Goal: Task Accomplishment & Management: Manage account settings

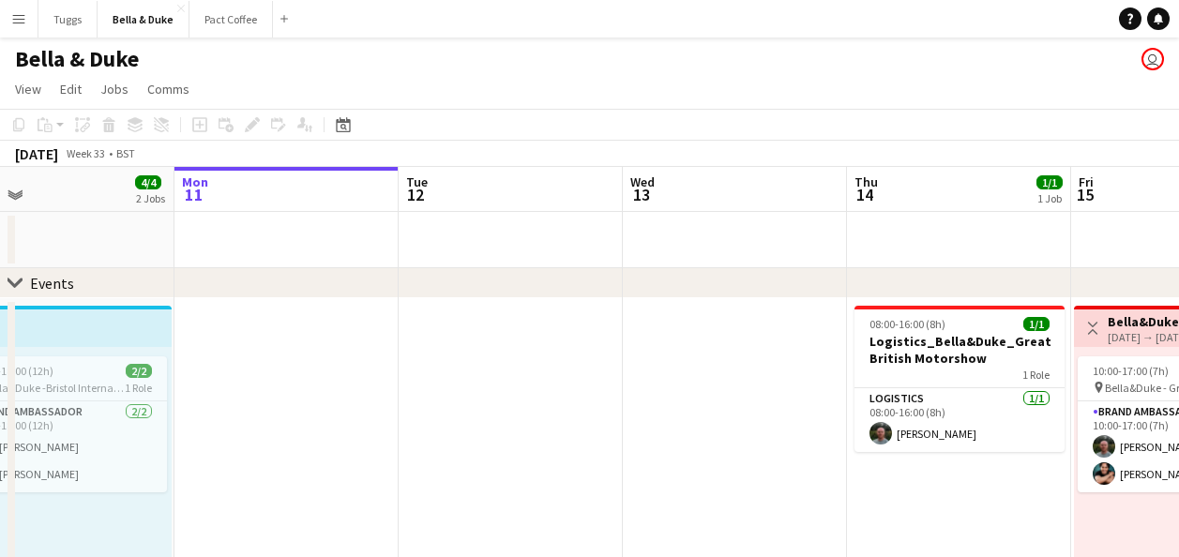
drag, startPoint x: 299, startPoint y: 237, endPoint x: 666, endPoint y: 235, distance: 366.8
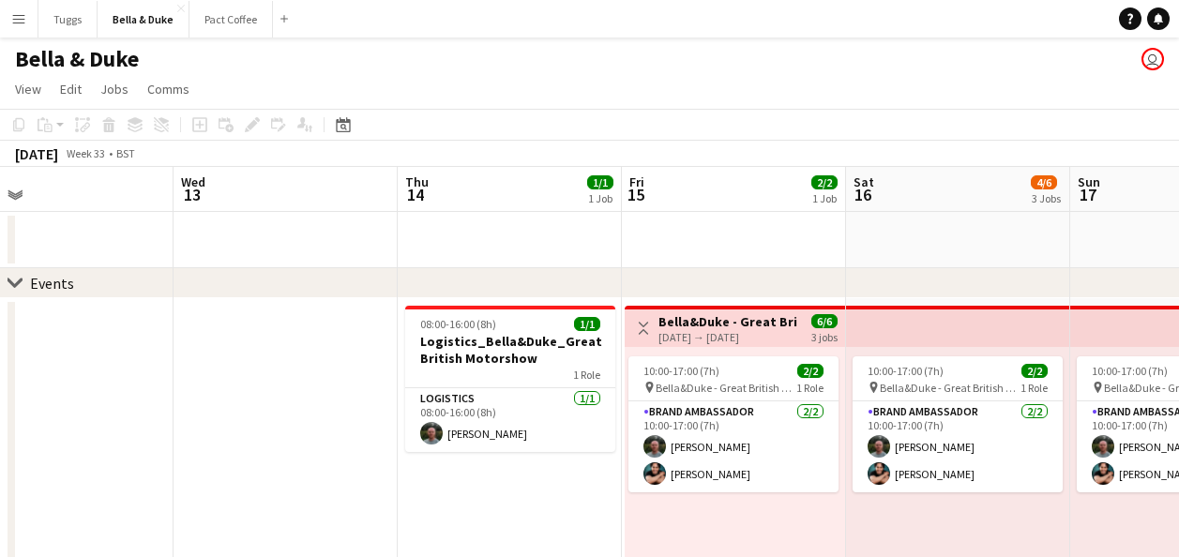
drag, startPoint x: 395, startPoint y: 235, endPoint x: 341, endPoint y: 237, distance: 53.5
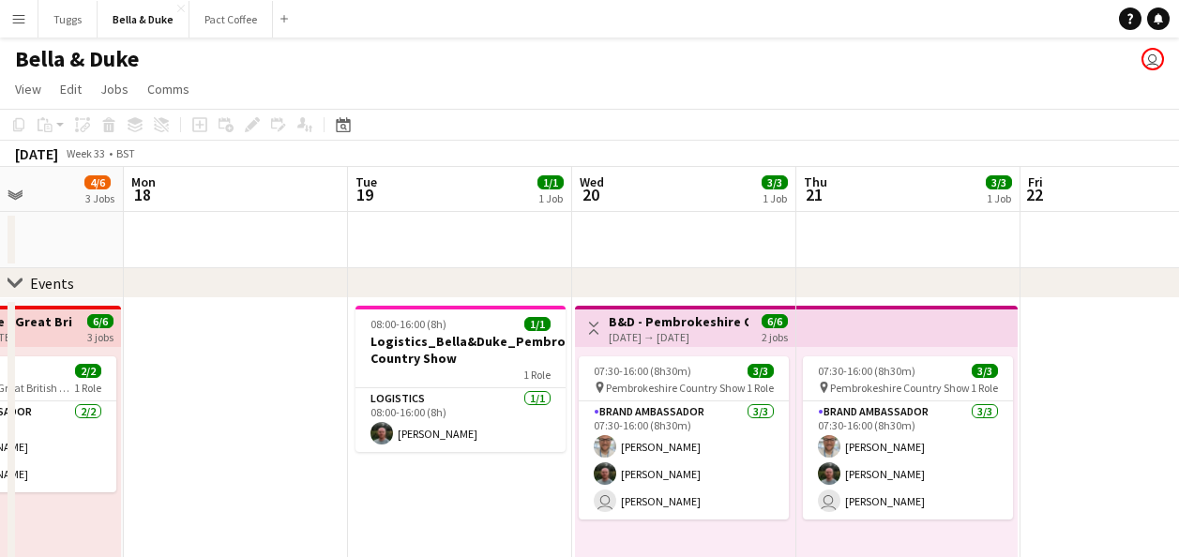
scroll to position [0, 776]
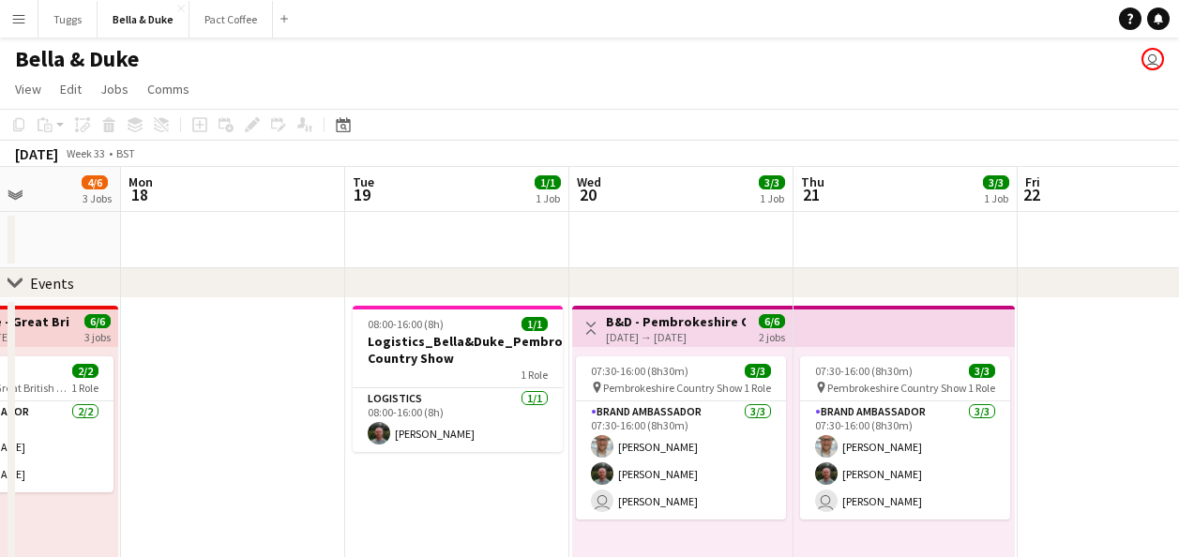
drag, startPoint x: 874, startPoint y: 237, endPoint x: 290, endPoint y: 251, distance: 584.6
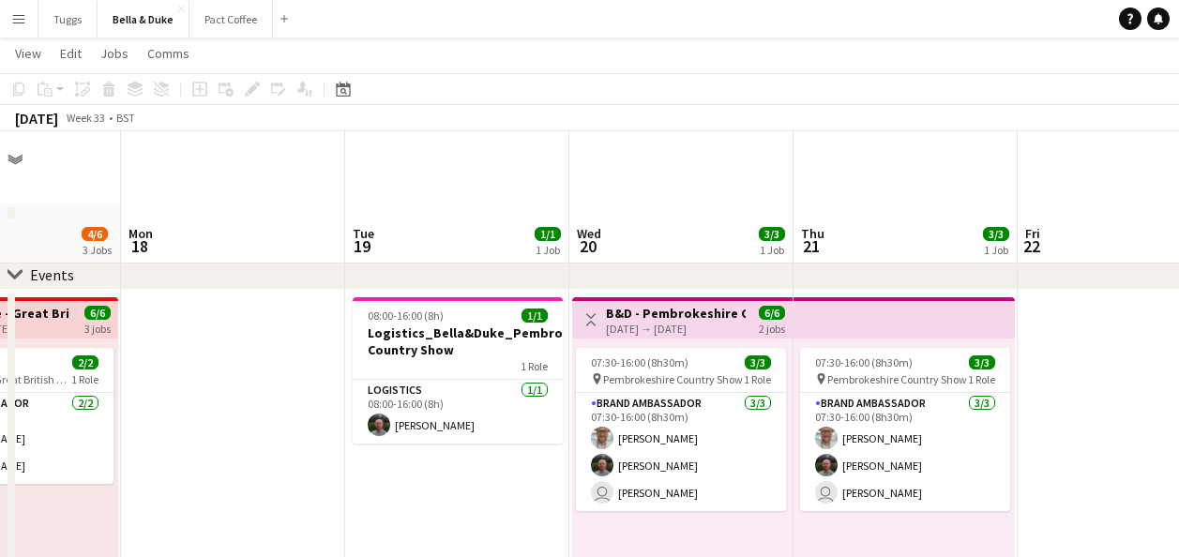
scroll to position [0, 0]
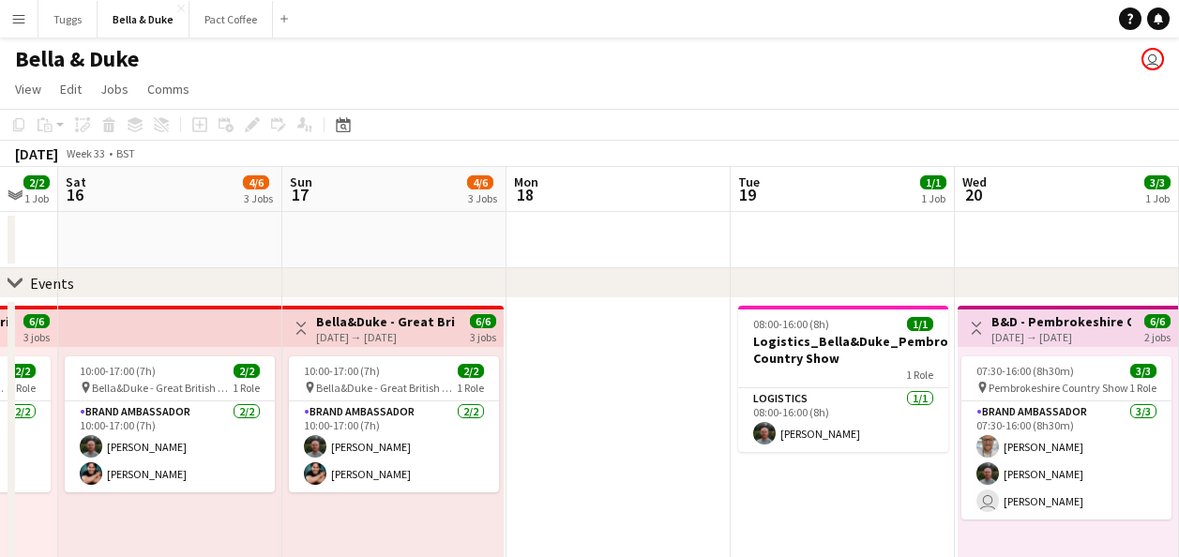
drag, startPoint x: 973, startPoint y: 228, endPoint x: 1144, endPoint y: 228, distance: 170.7
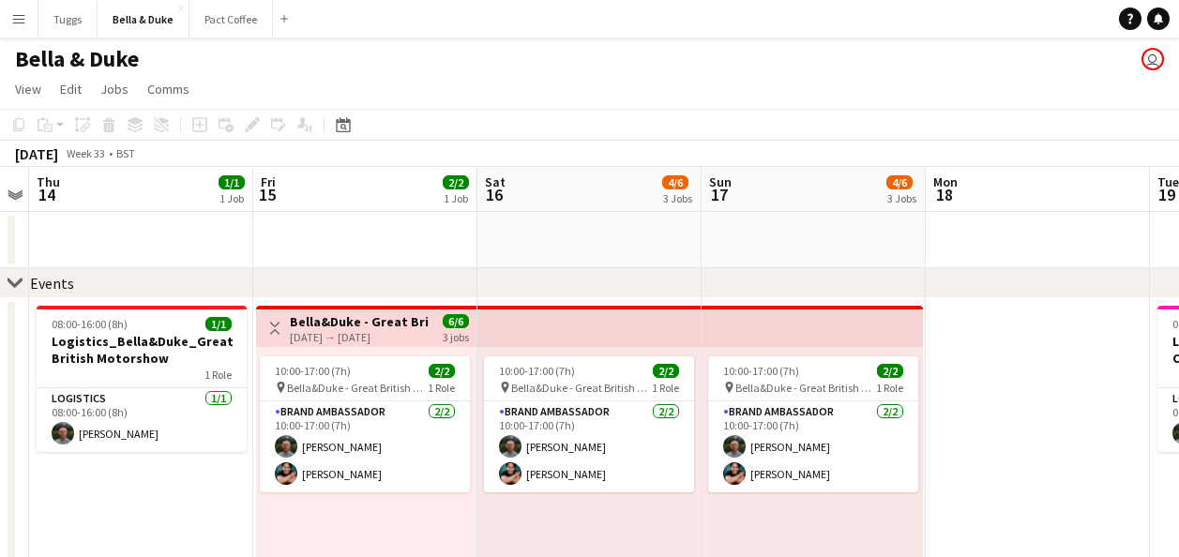
drag, startPoint x: 563, startPoint y: 220, endPoint x: 813, endPoint y: 226, distance: 250.6
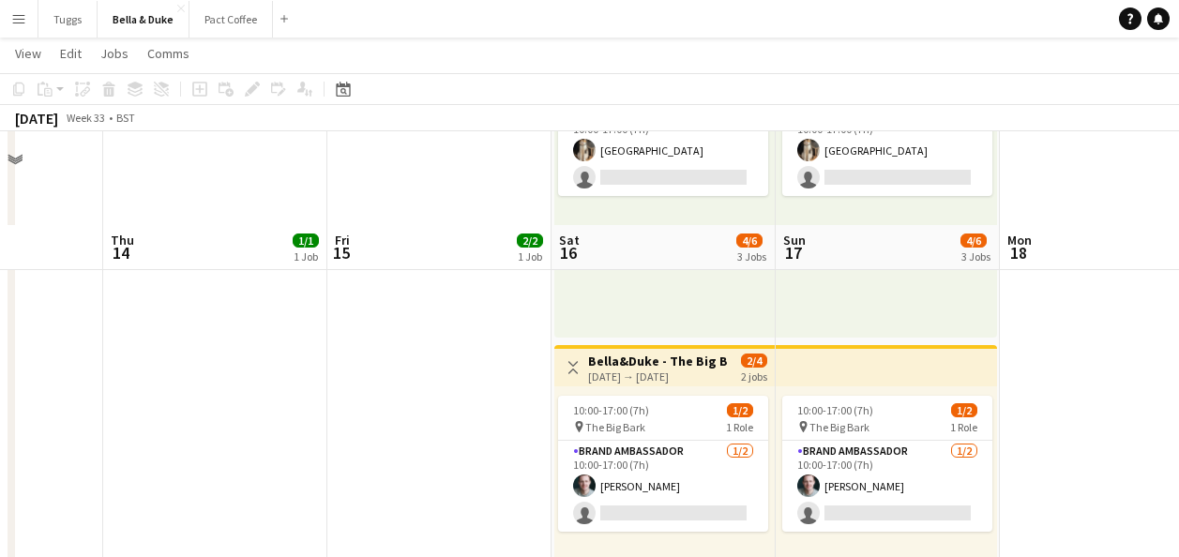
scroll to position [751, 0]
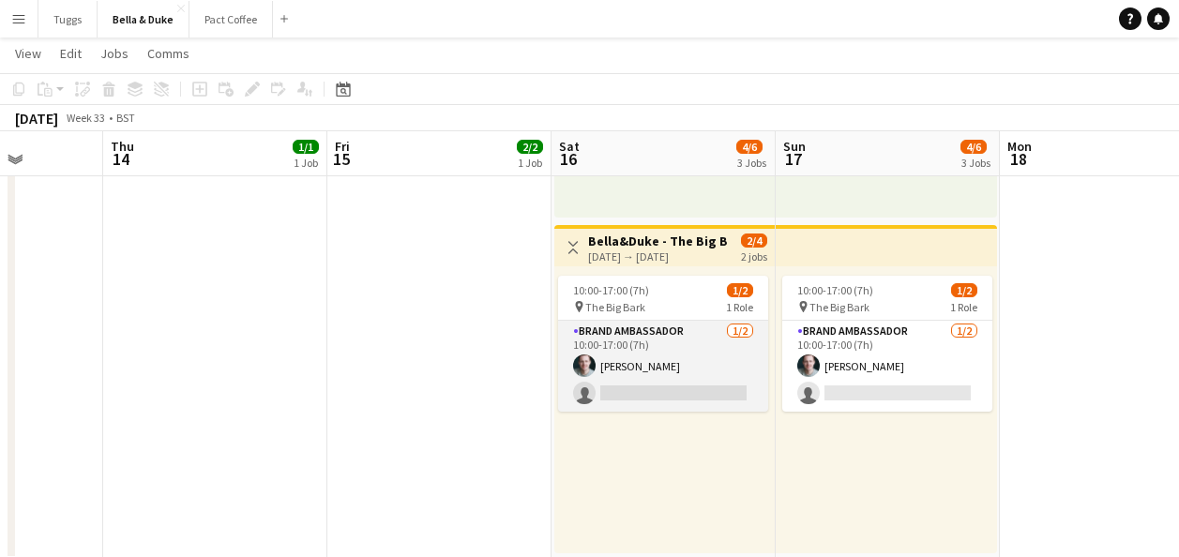
click at [693, 363] on app-card-role "Brand Ambassador [DATE] 10:00-17:00 (7h) [PERSON_NAME] single-neutral-actions" at bounding box center [663, 366] width 210 height 91
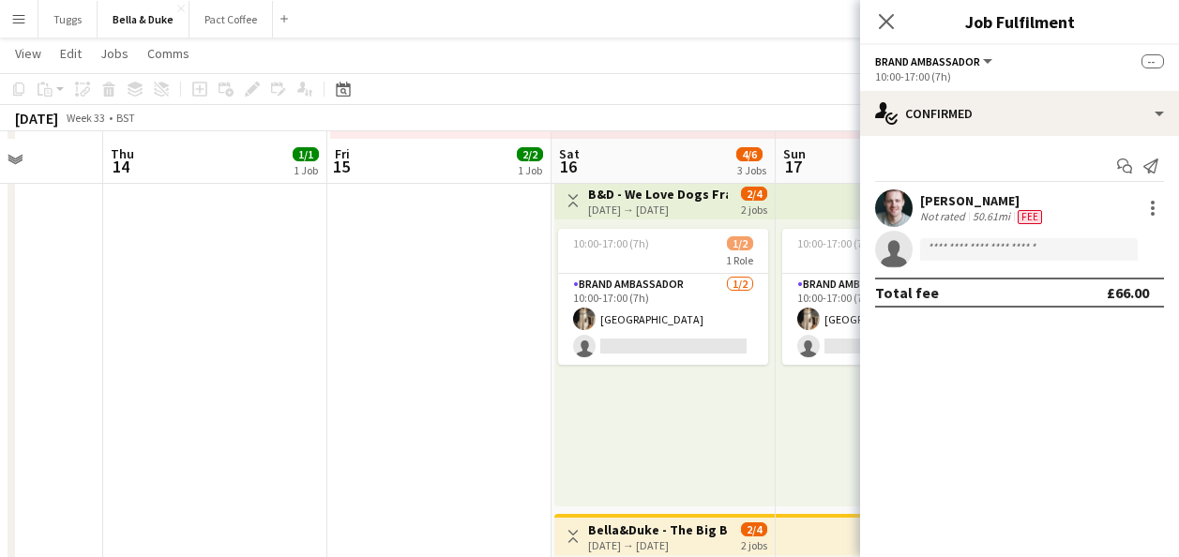
scroll to position [469, 0]
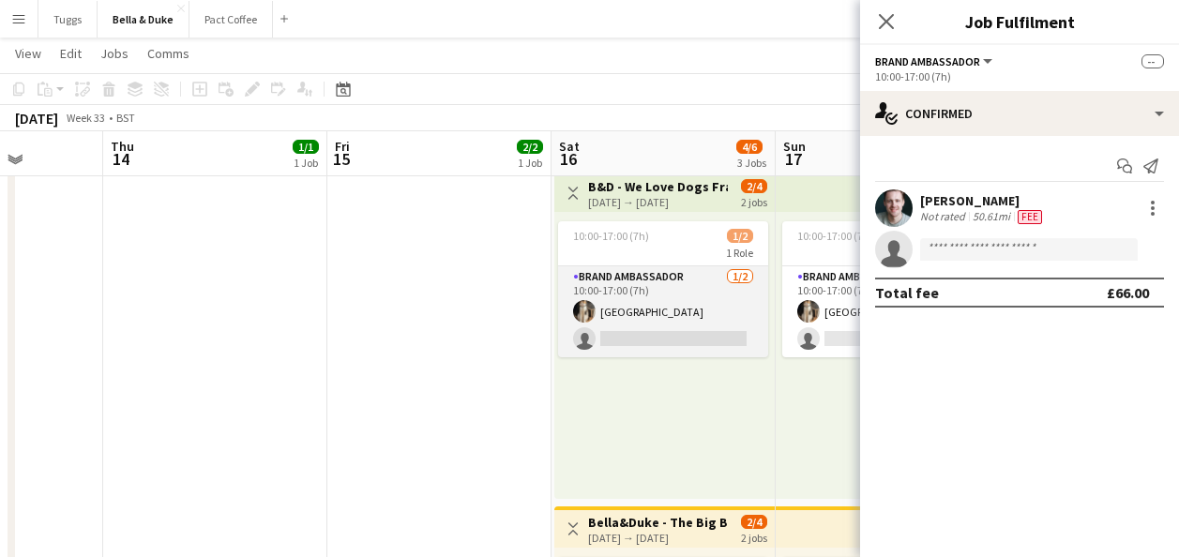
click at [607, 351] on app-card-role "Brand Ambassador [DATE] 10:00-17:00 (7h) [GEOGRAPHIC_DATA] single-neutral-actio…" at bounding box center [663, 311] width 210 height 91
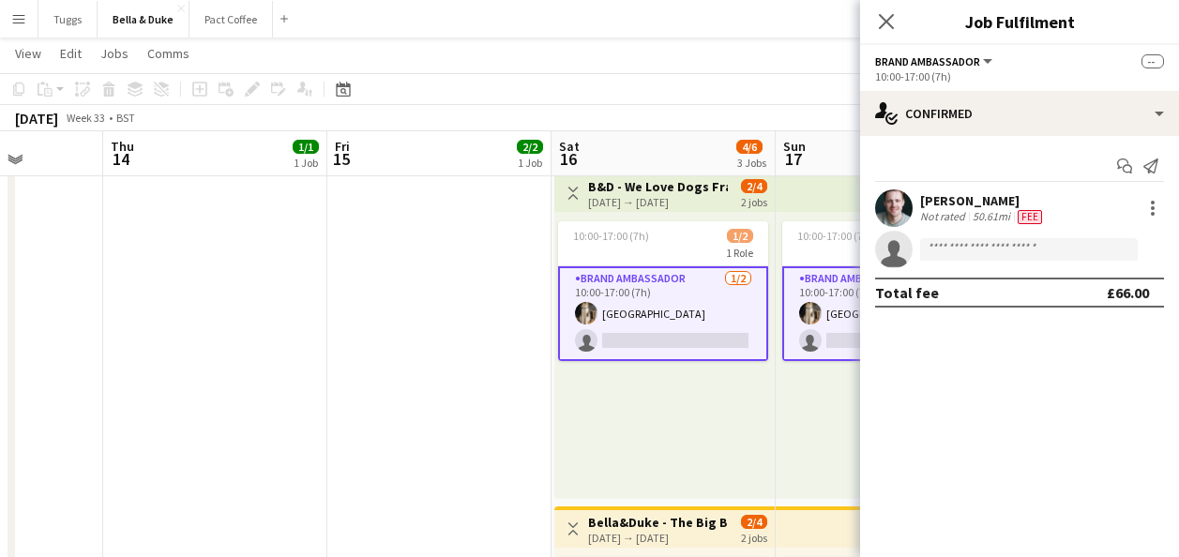
click at [689, 386] on div "10:00-17:00 (7h) 1/2 1 Role Brand Ambassador [DATE] 10:00-17:00 (7h) [GEOGRAPHI…" at bounding box center [664, 355] width 220 height 287
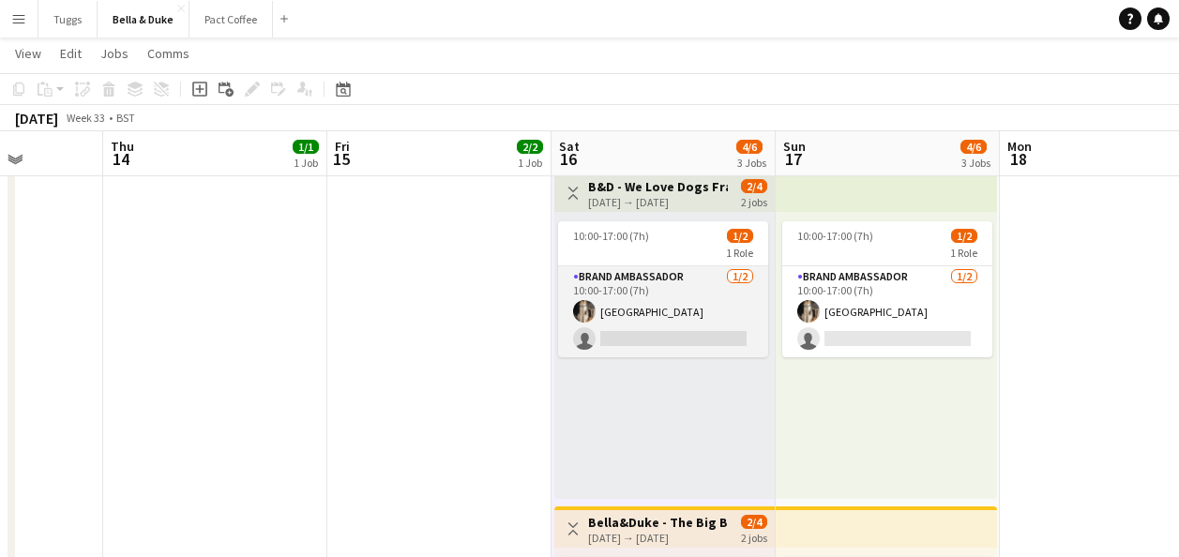
click at [681, 337] on app-card-role "Brand Ambassador [DATE] 10:00-17:00 (7h) [GEOGRAPHIC_DATA] single-neutral-actio…" at bounding box center [663, 311] width 210 height 91
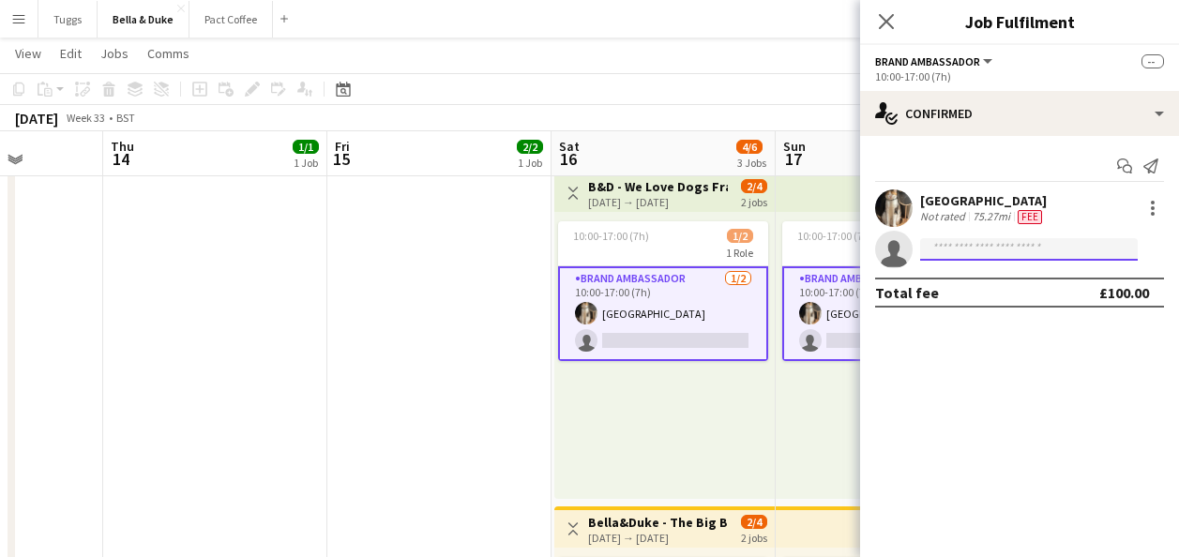
click at [966, 253] on input at bounding box center [1029, 249] width 218 height 23
type input "*"
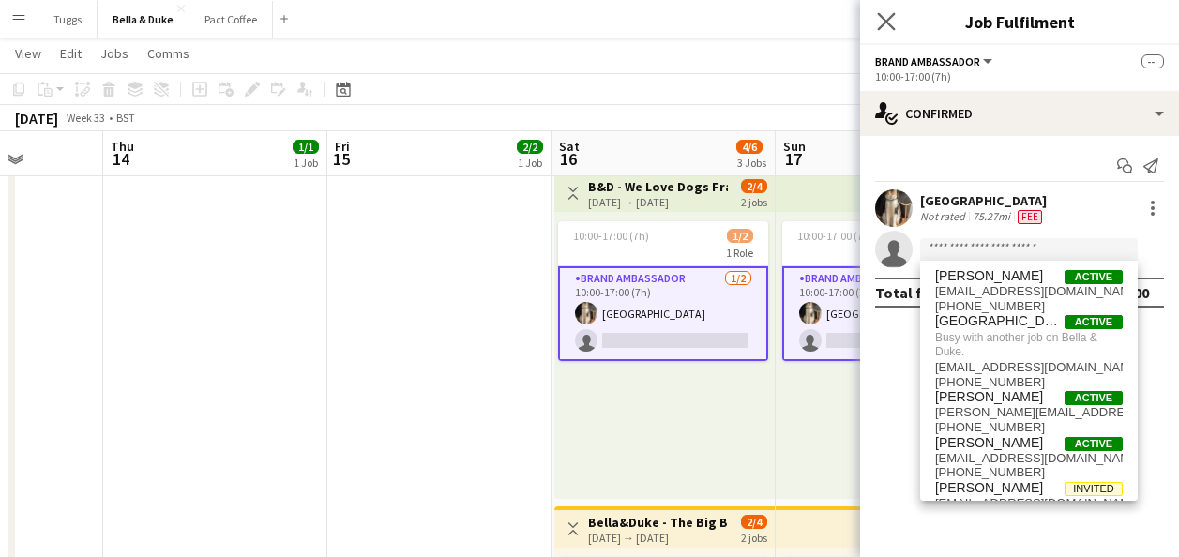
click at [876, 23] on app-icon "Close pop-in" at bounding box center [886, 21] width 27 height 27
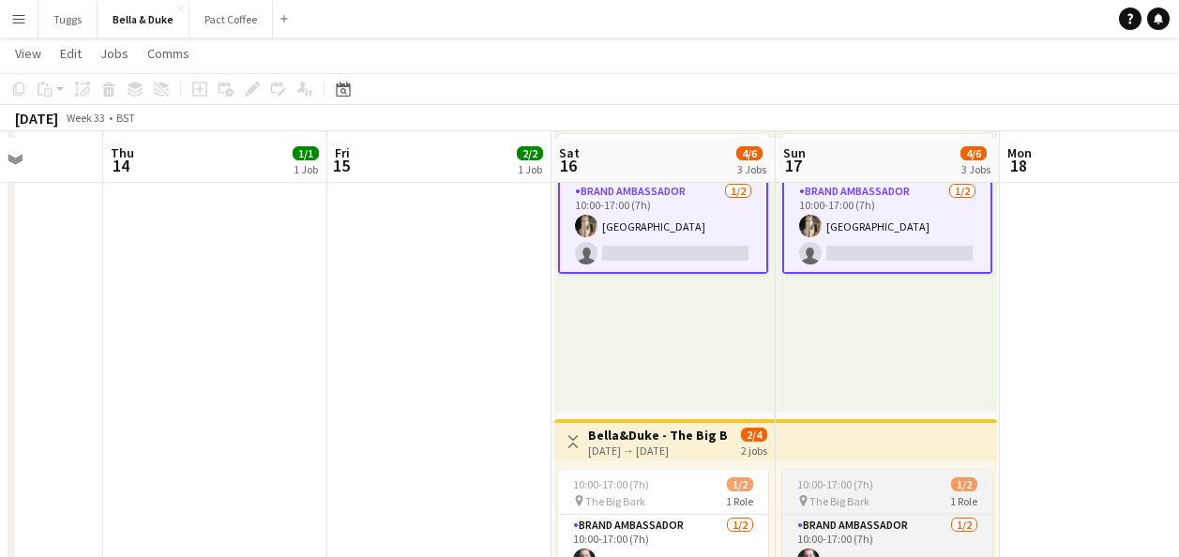
scroll to position [563, 0]
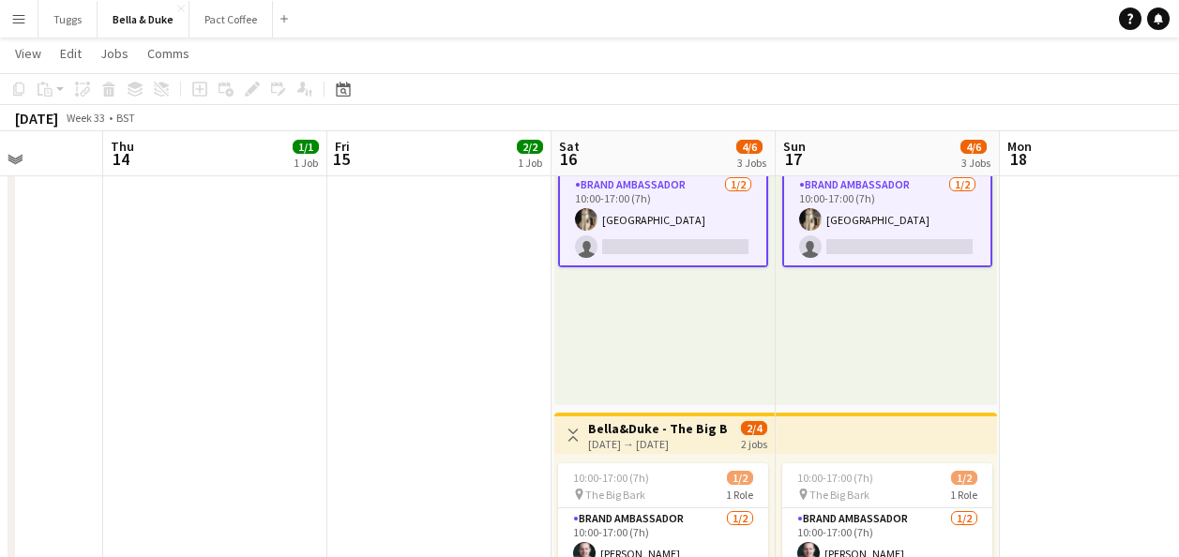
click at [674, 234] on app-card-role "Brand Ambassador [DATE] 10:00-17:00 (7h) [GEOGRAPHIC_DATA] single-neutral-actio…" at bounding box center [663, 220] width 210 height 95
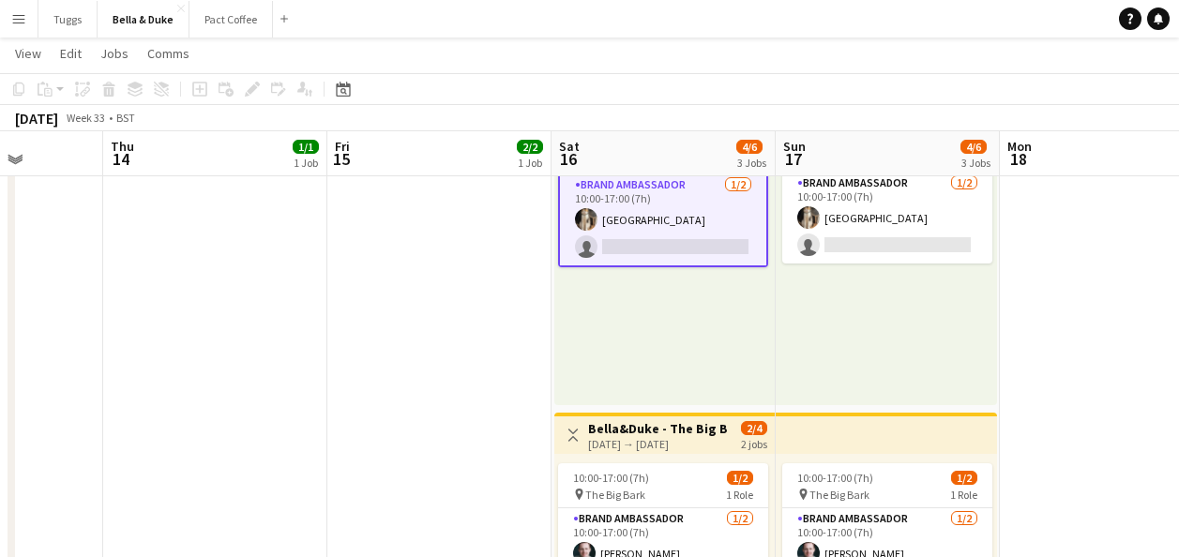
click at [674, 234] on app-card-role "Brand Ambassador [DATE] 10:00-17:00 (7h) [GEOGRAPHIC_DATA] single-neutral-actio…" at bounding box center [663, 220] width 210 height 95
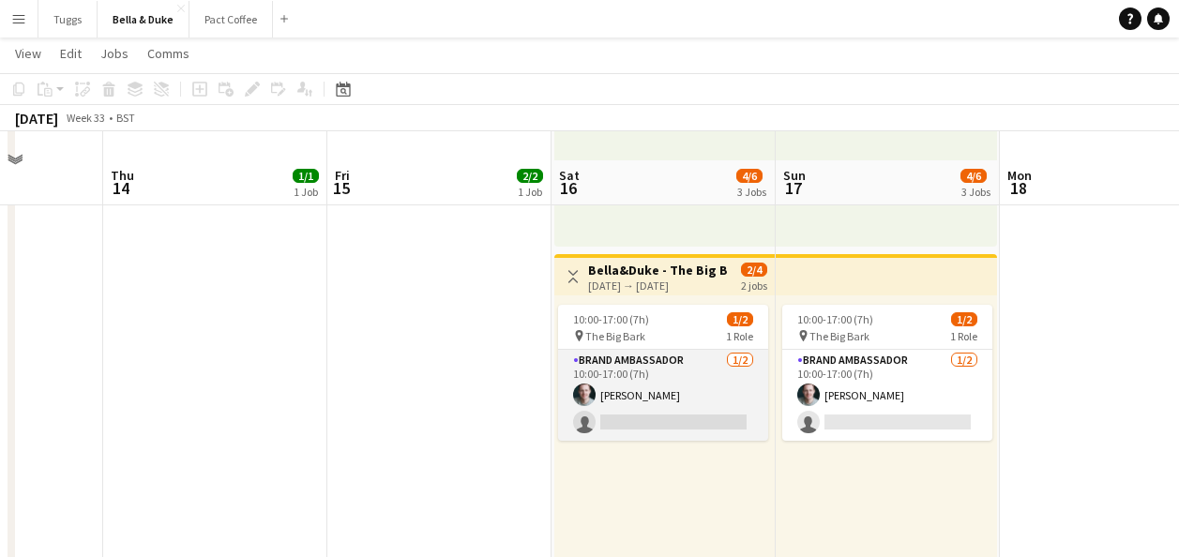
scroll to position [751, 0]
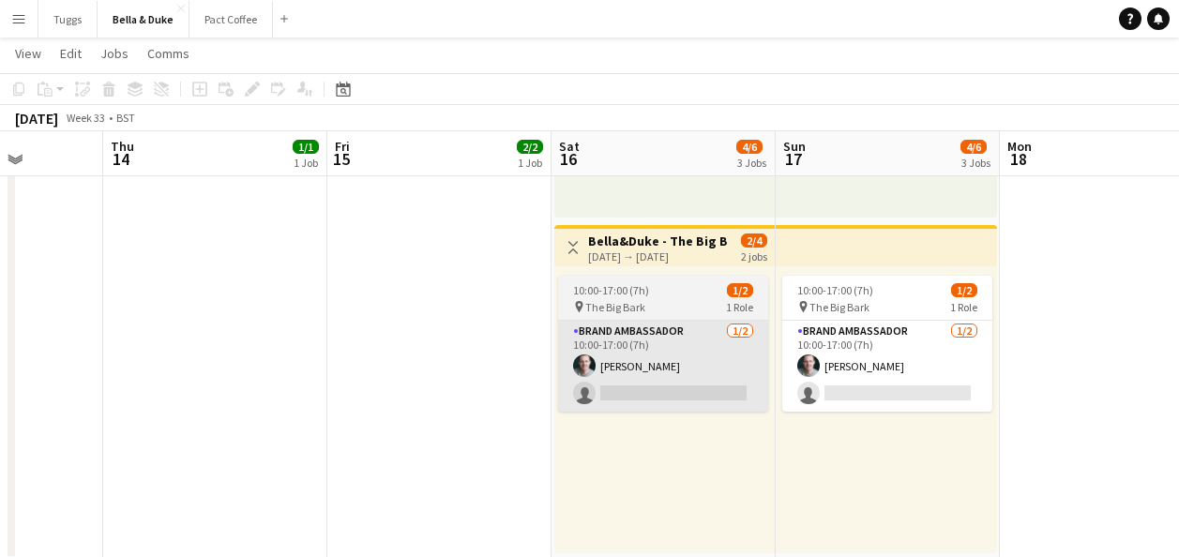
click at [681, 342] on app-card-role "Brand Ambassador [DATE] 10:00-17:00 (7h) [PERSON_NAME] single-neutral-actions" at bounding box center [663, 366] width 210 height 91
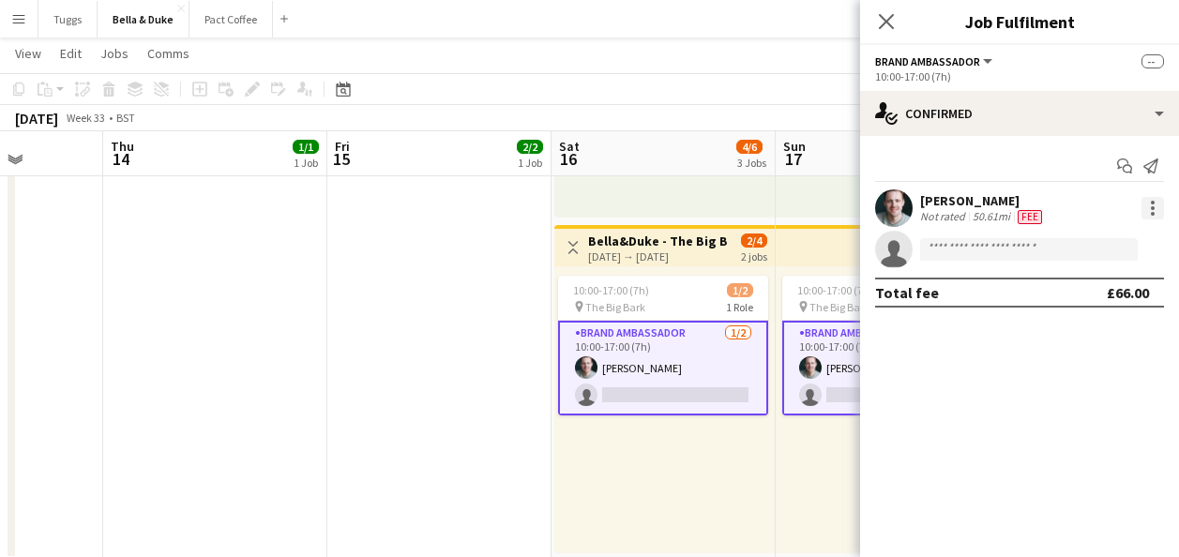
click at [1154, 207] on div at bounding box center [1153, 208] width 4 height 4
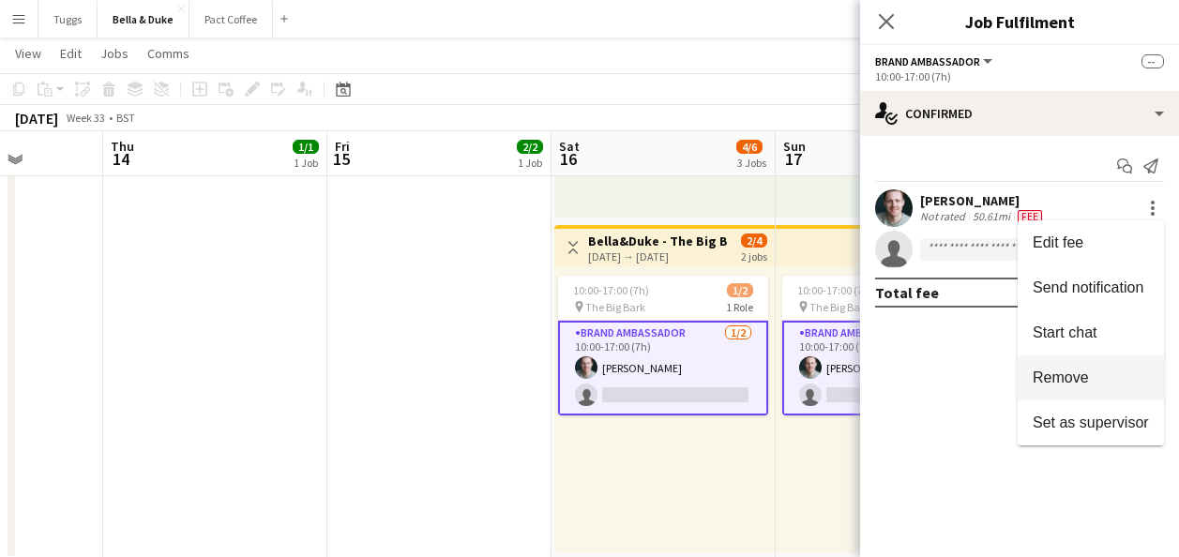
click at [1101, 375] on span "Remove" at bounding box center [1091, 378] width 116 height 17
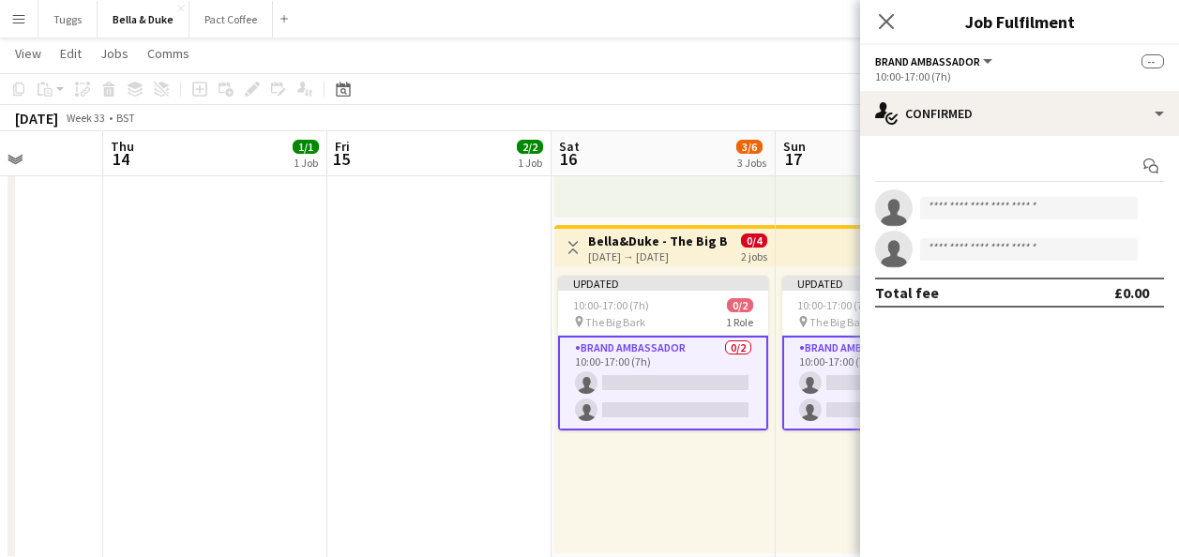
click at [463, 313] on app-date-cell "Toggle View Bella&Duke - Great British Motorshow [DATE] → [DATE] 6/6 3 jobs 10:…" at bounding box center [439, 53] width 224 height 1015
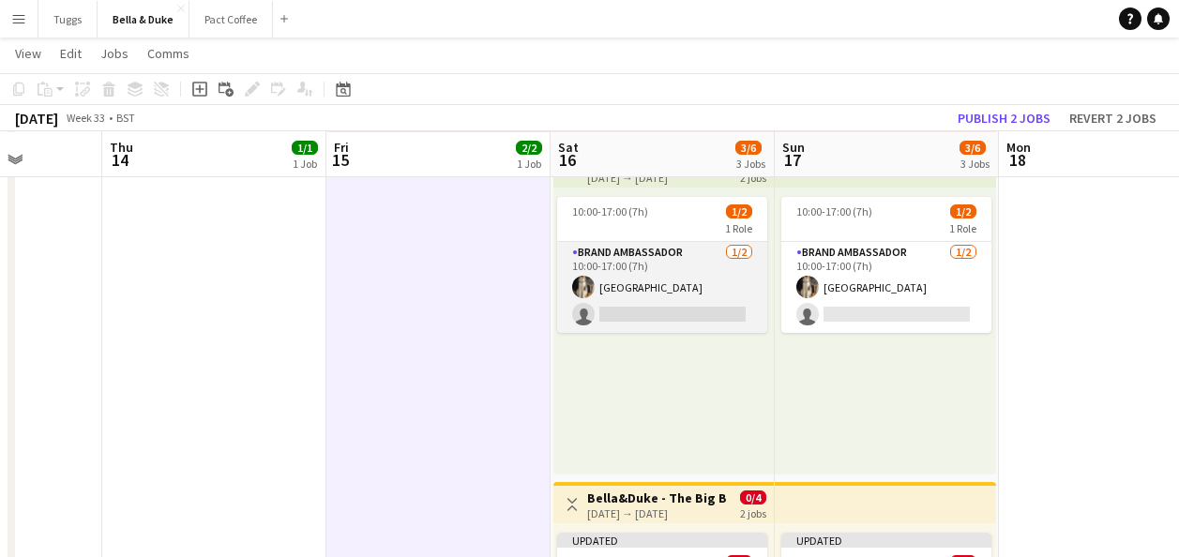
scroll to position [469, 0]
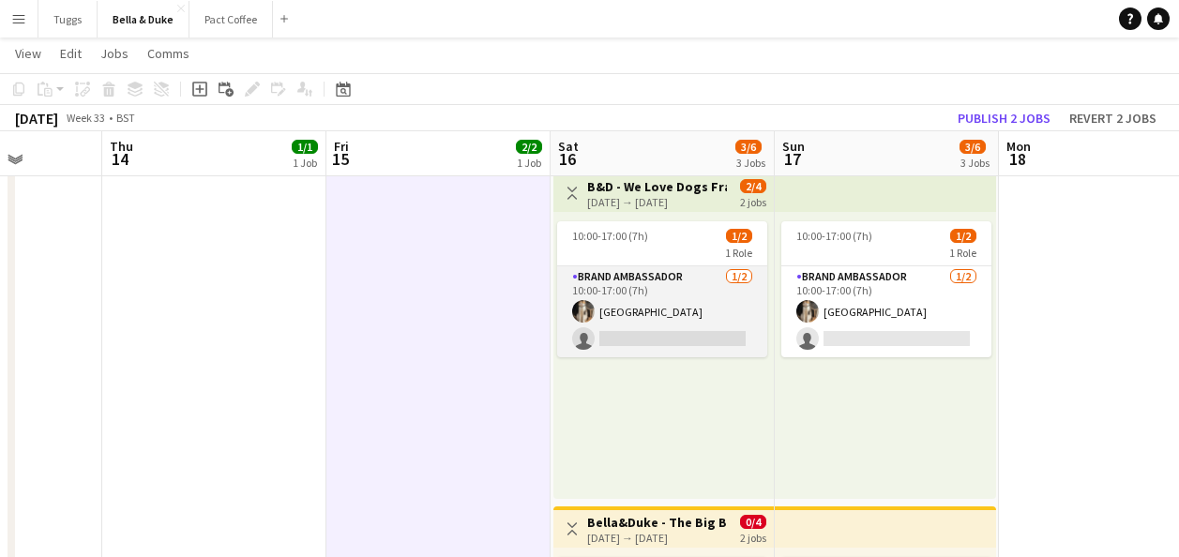
click at [694, 295] on app-card-role "Brand Ambassador [DATE] 10:00-17:00 (7h) [GEOGRAPHIC_DATA] single-neutral-actio…" at bounding box center [662, 311] width 210 height 91
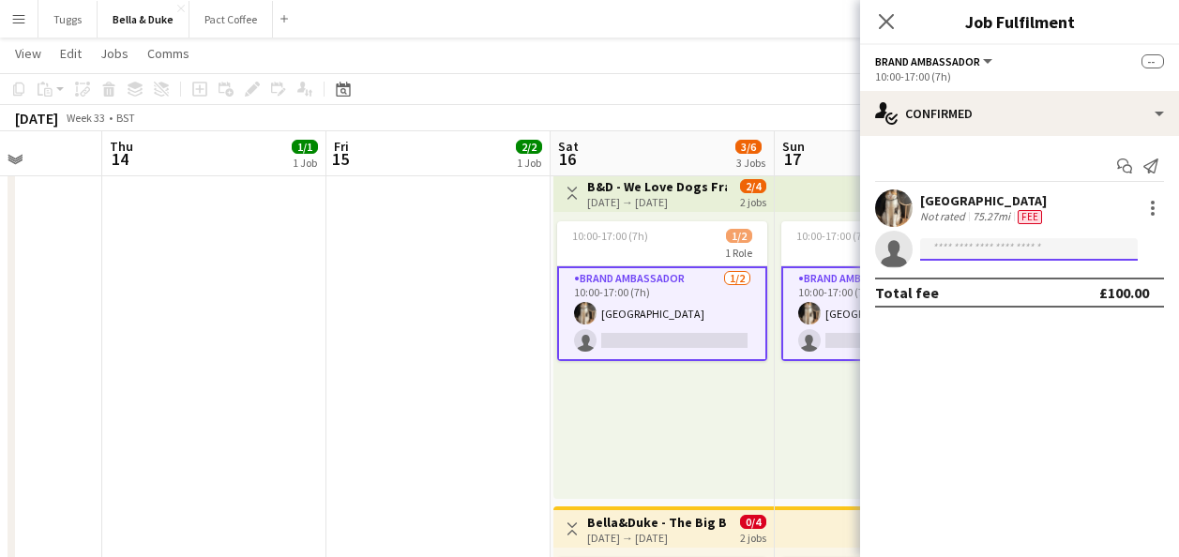
click at [1034, 242] on input at bounding box center [1029, 249] width 218 height 23
type input "*"
type input "***"
click at [405, 353] on app-date-cell "Toggle View Bella&Duke - Great British Motorshow [DATE] → [DATE] 6/6 3 jobs 10:…" at bounding box center [438, 334] width 224 height 1015
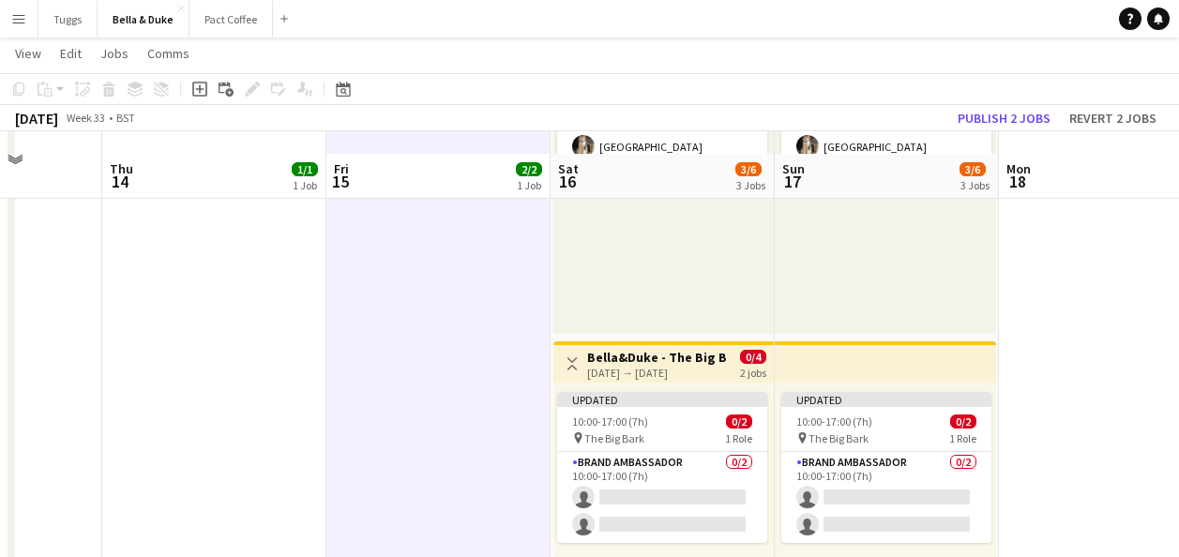
scroll to position [657, 0]
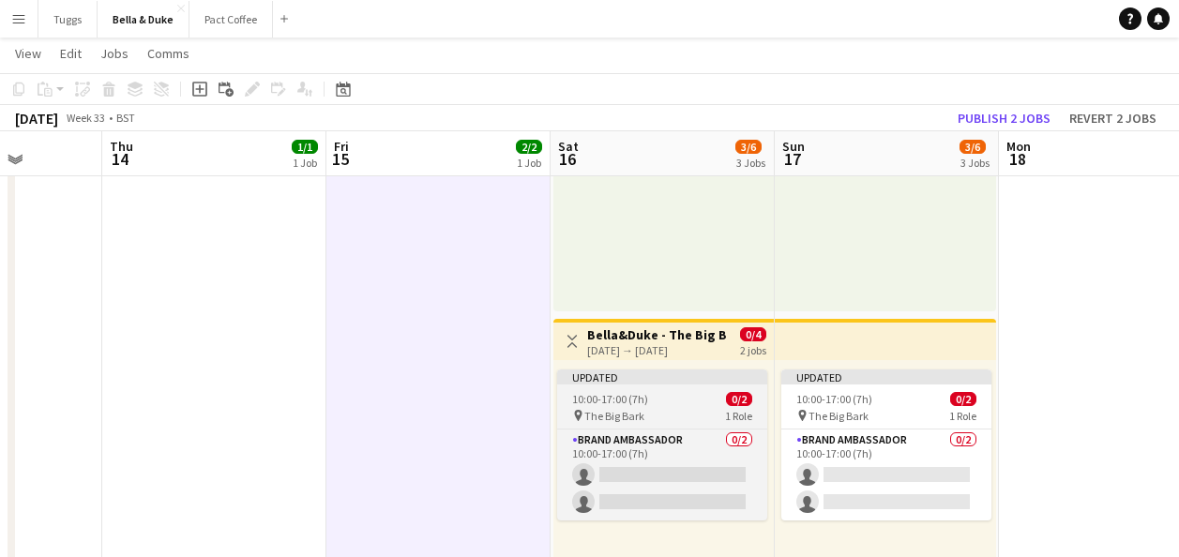
click at [705, 379] on div "Updated" at bounding box center [662, 377] width 210 height 15
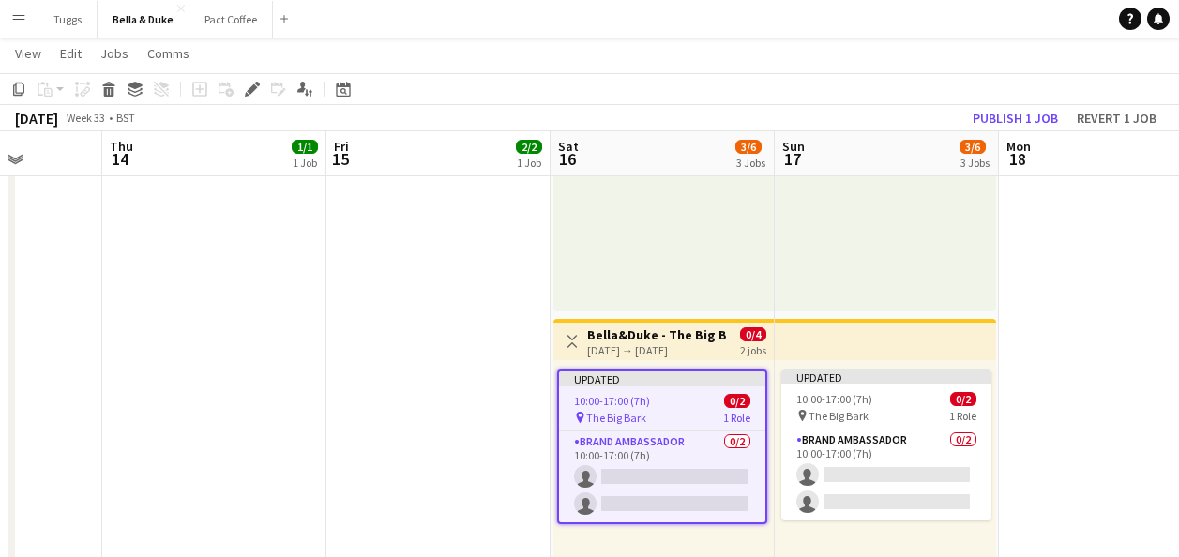
click at [699, 333] on h3 "Bella&Duke - The Big Bark" at bounding box center [657, 334] width 140 height 17
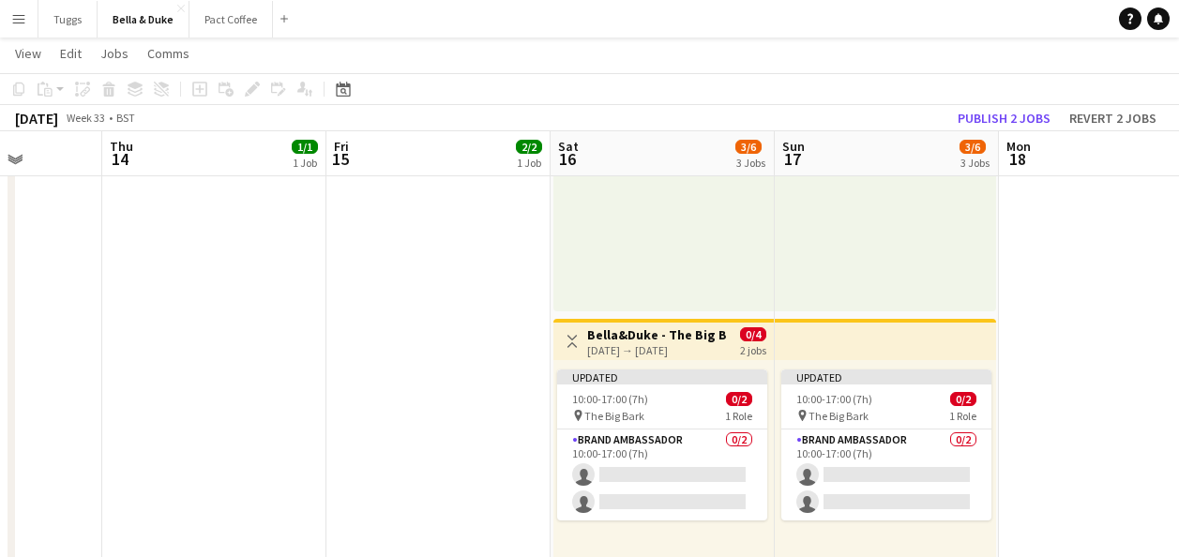
click at [702, 365] on div "Updated 10:00-17:00 (7h) 0/2 pin The Big Bark 1 Role Brand Ambassador 0/2 10:00…" at bounding box center [664, 503] width 220 height 287
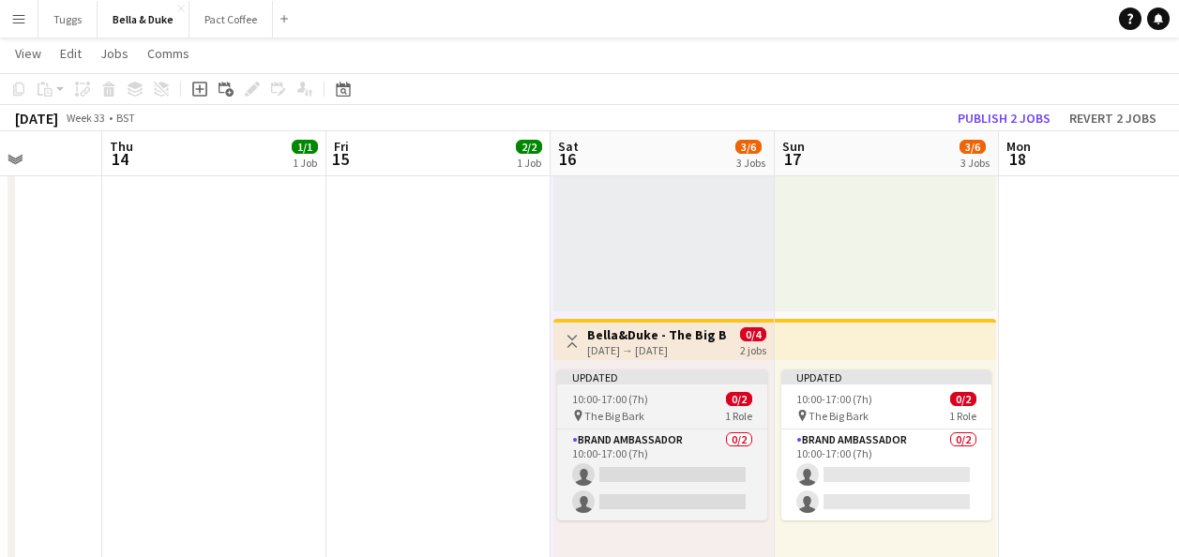
click at [685, 401] on div "10:00-17:00 (7h) 0/2" at bounding box center [662, 399] width 210 height 14
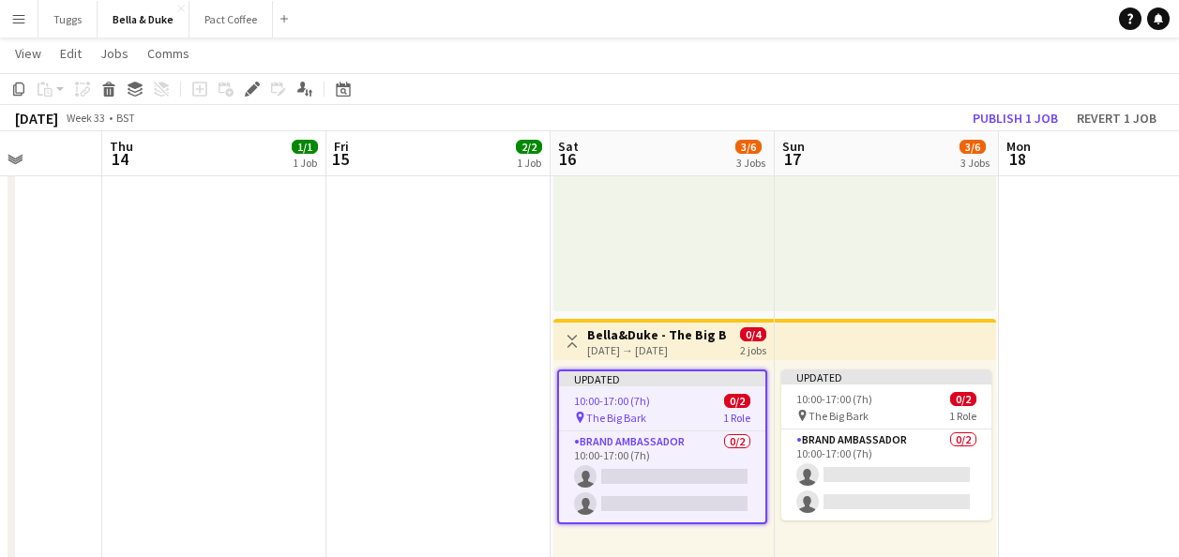
drag, startPoint x: 685, startPoint y: 401, endPoint x: 650, endPoint y: 409, distance: 35.7
click at [650, 409] on app-job-card "Updated 10:00-17:00 (7h) 0/2 pin The Big Bark 1 Role Brand Ambassador 0/2 10:00…" at bounding box center [662, 447] width 210 height 155
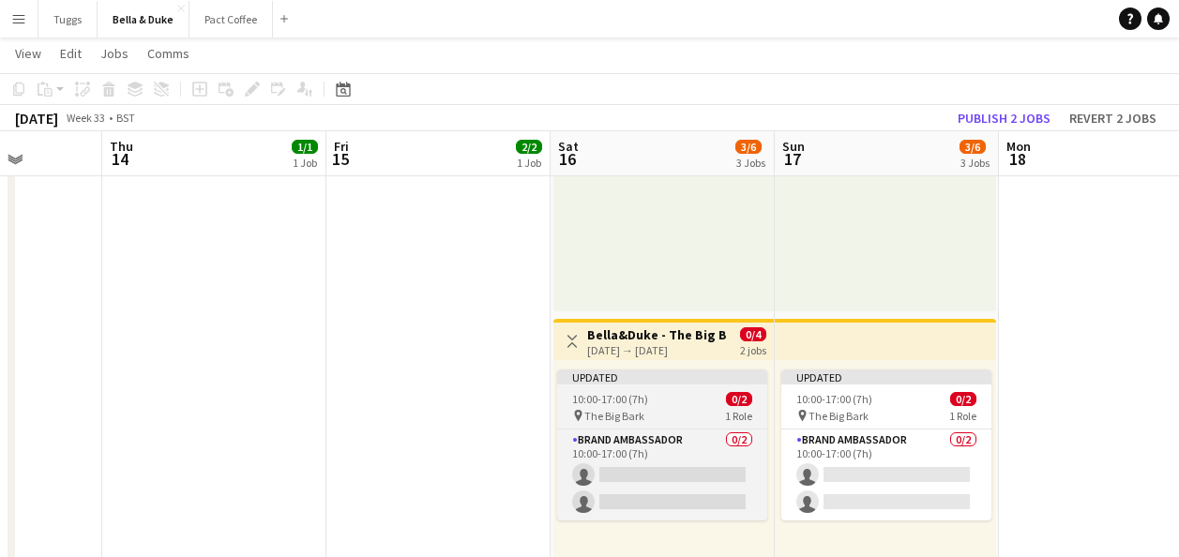
click at [650, 409] on div "pin The Big Bark 1 Role" at bounding box center [662, 415] width 210 height 15
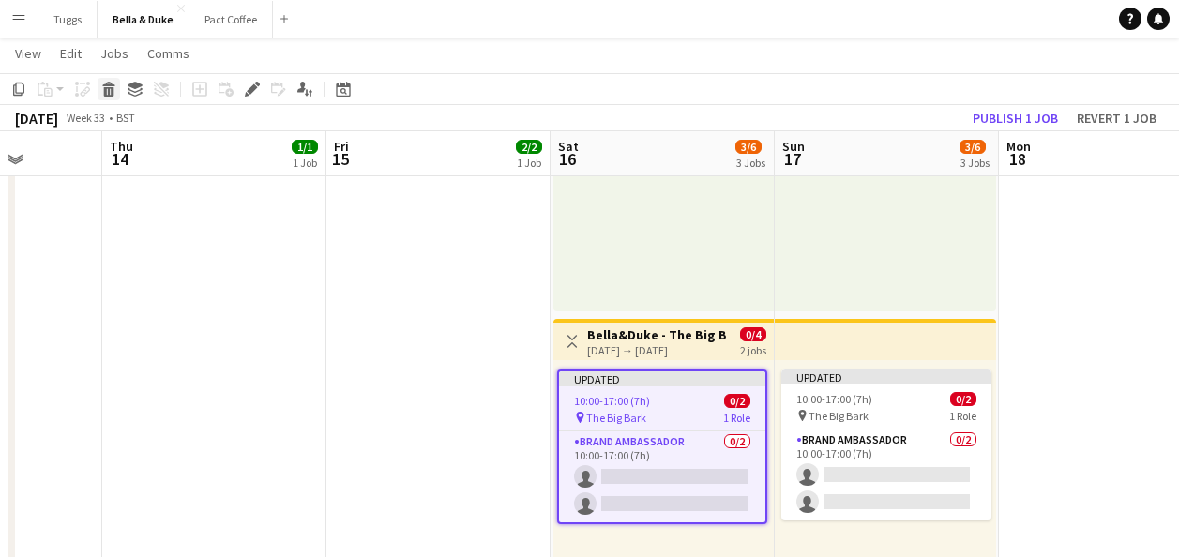
click at [106, 86] on icon "Delete" at bounding box center [108, 89] width 15 height 15
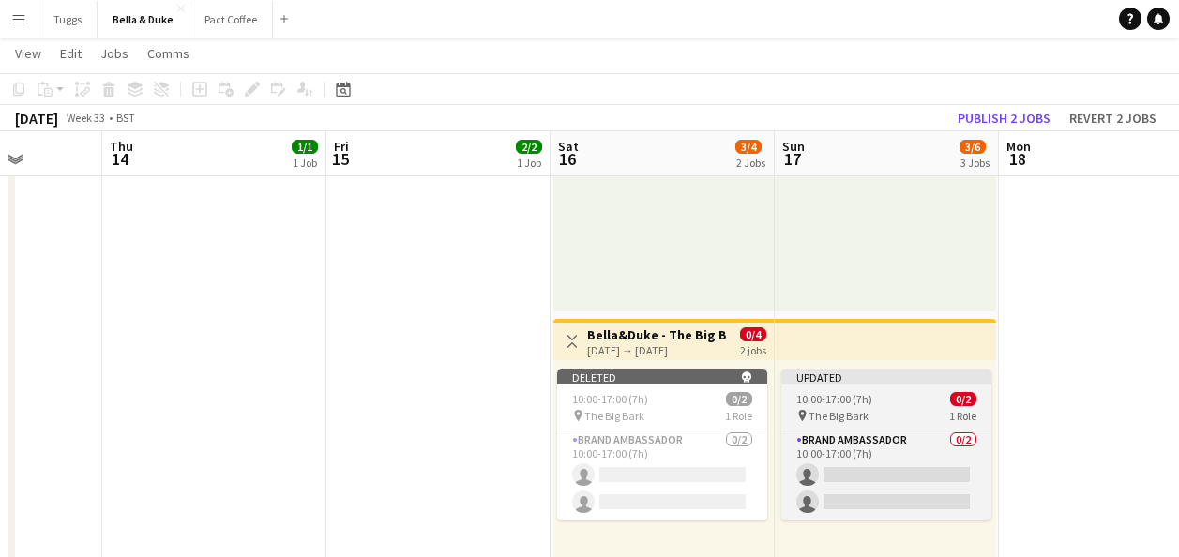
click at [808, 399] on span "10:00-17:00 (7h)" at bounding box center [834, 399] width 76 height 14
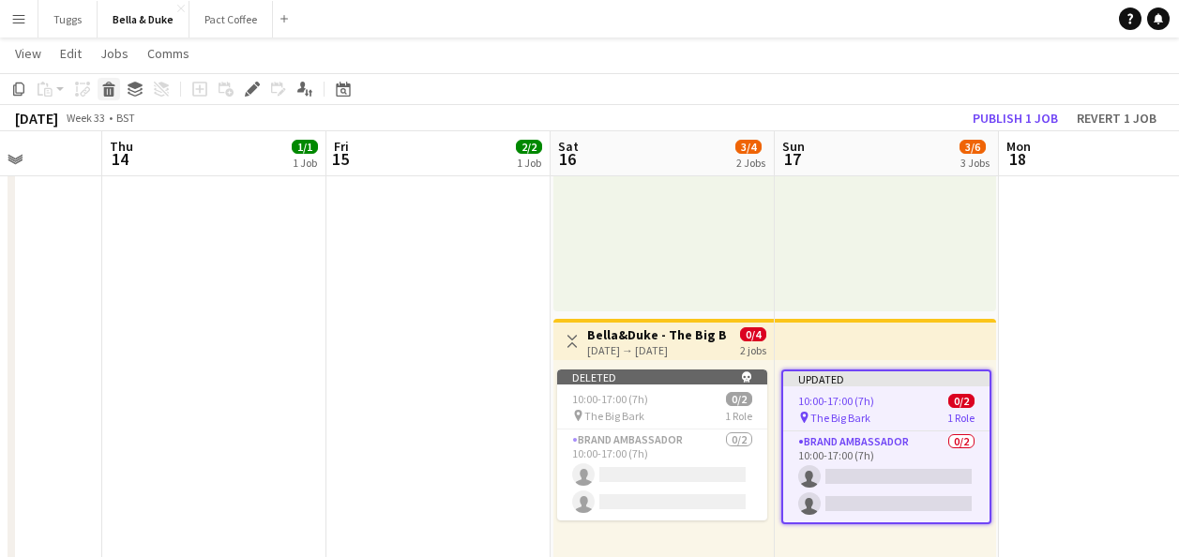
click at [106, 84] on icon at bounding box center [108, 84] width 12 height 5
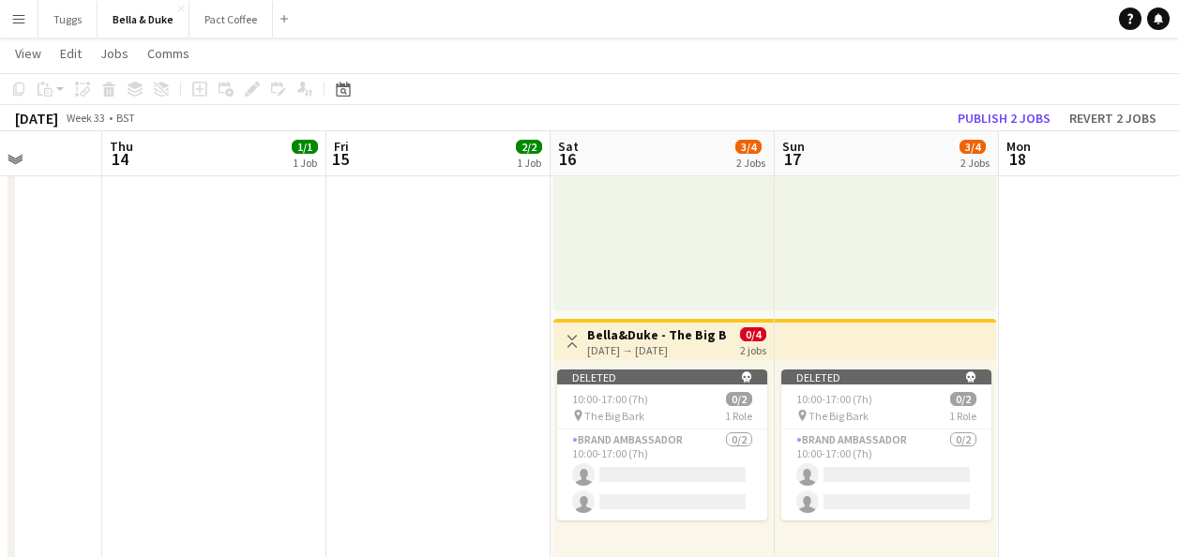
click at [654, 346] on div "[DATE] → [DATE]" at bounding box center [657, 350] width 140 height 14
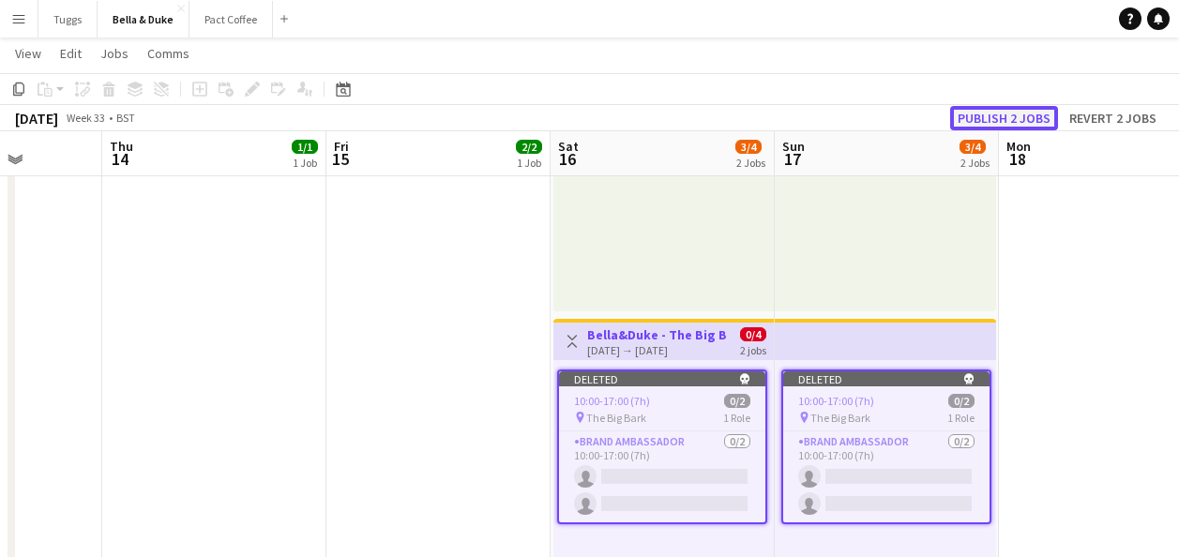
click at [1005, 125] on button "Publish 2 jobs" at bounding box center [1004, 118] width 108 height 24
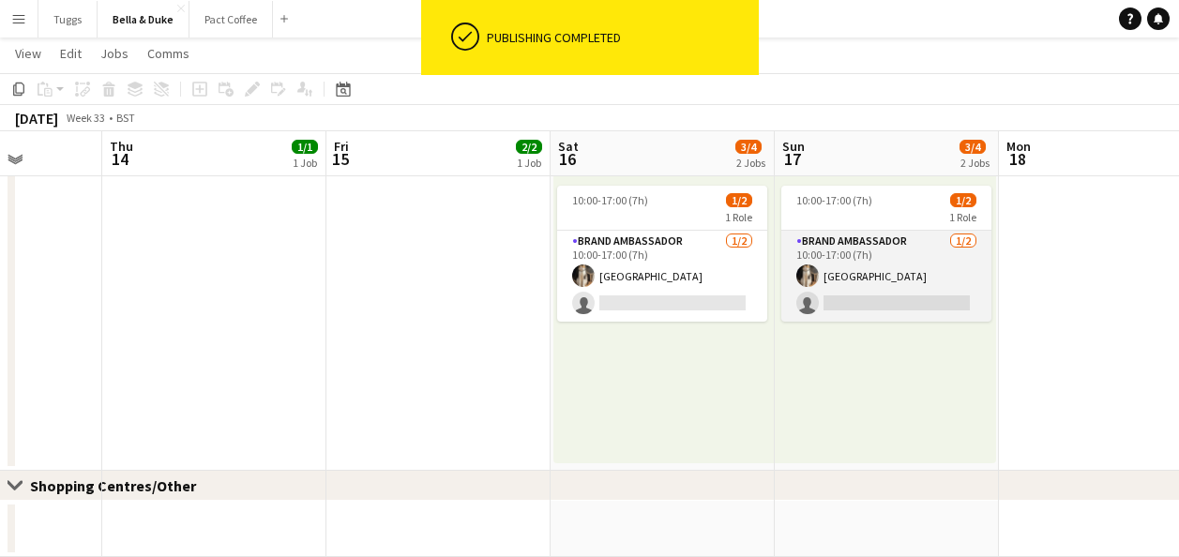
scroll to position [505, 0]
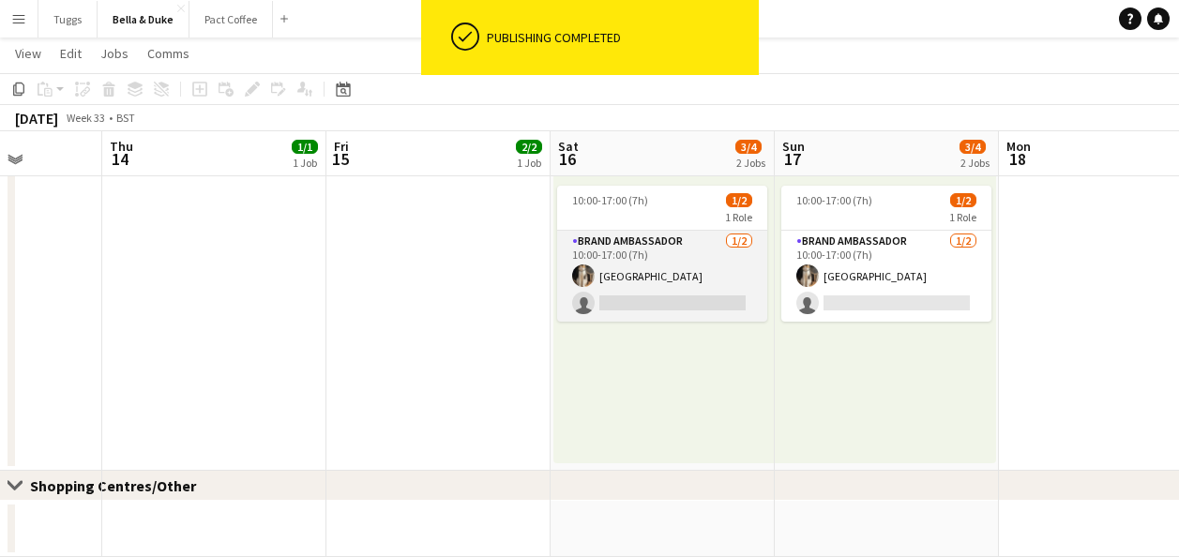
click at [681, 274] on app-card-role "Brand Ambassador [DATE] 10:00-17:00 (7h) [GEOGRAPHIC_DATA] single-neutral-actio…" at bounding box center [662, 276] width 210 height 91
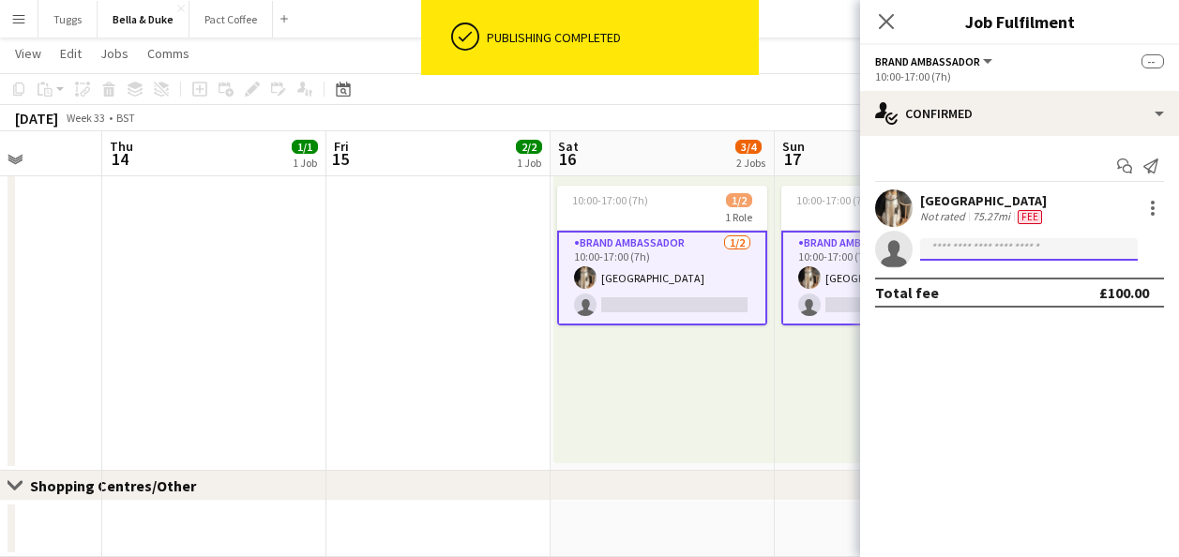
click at [1055, 241] on input at bounding box center [1029, 249] width 218 height 23
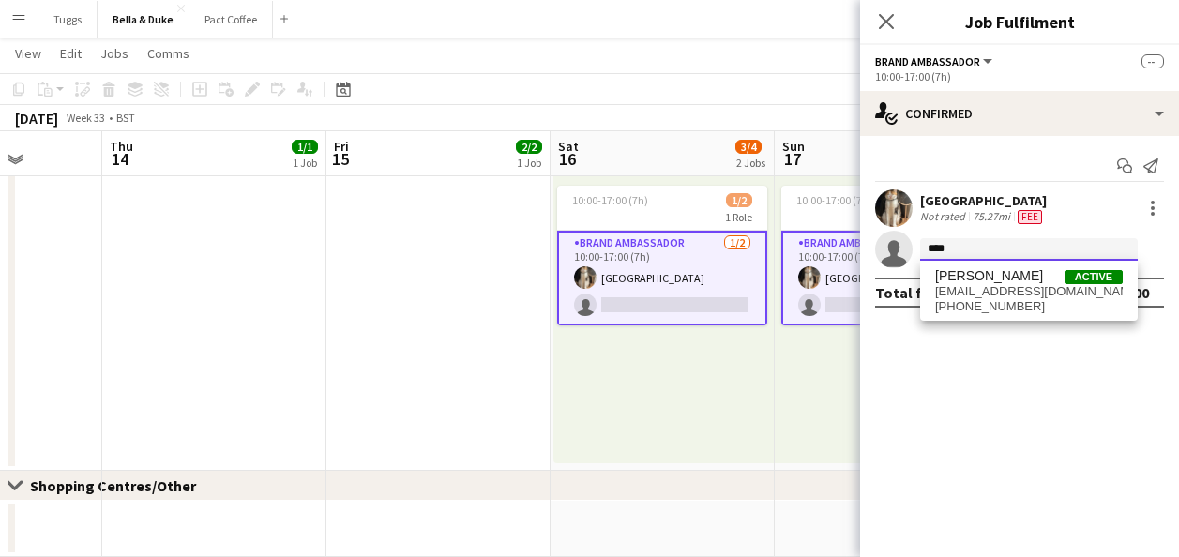
click at [1055, 241] on input "****" at bounding box center [1029, 249] width 218 height 23
type input "****"
click at [1024, 290] on span "[EMAIL_ADDRESS][DOMAIN_NAME]" at bounding box center [1029, 291] width 188 height 15
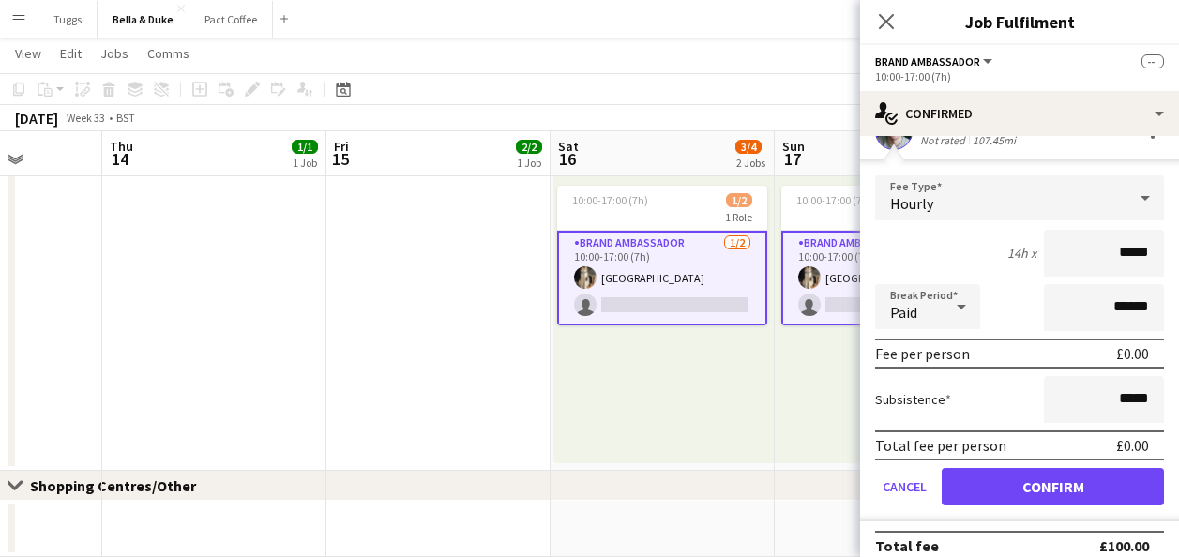
scroll to position [137, 0]
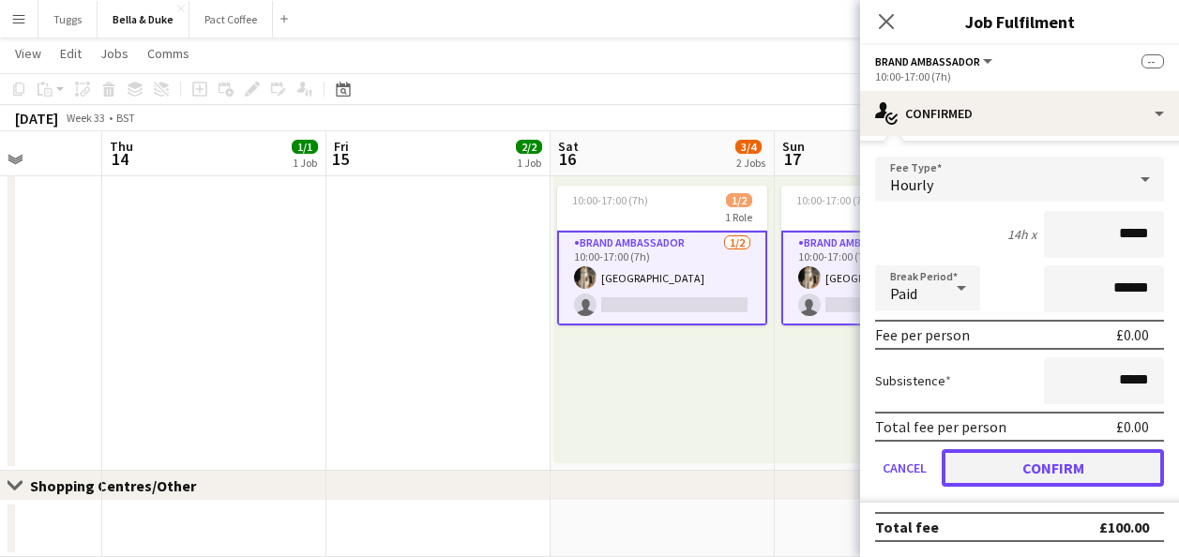
click at [1070, 459] on button "Confirm" at bounding box center [1053, 468] width 222 height 38
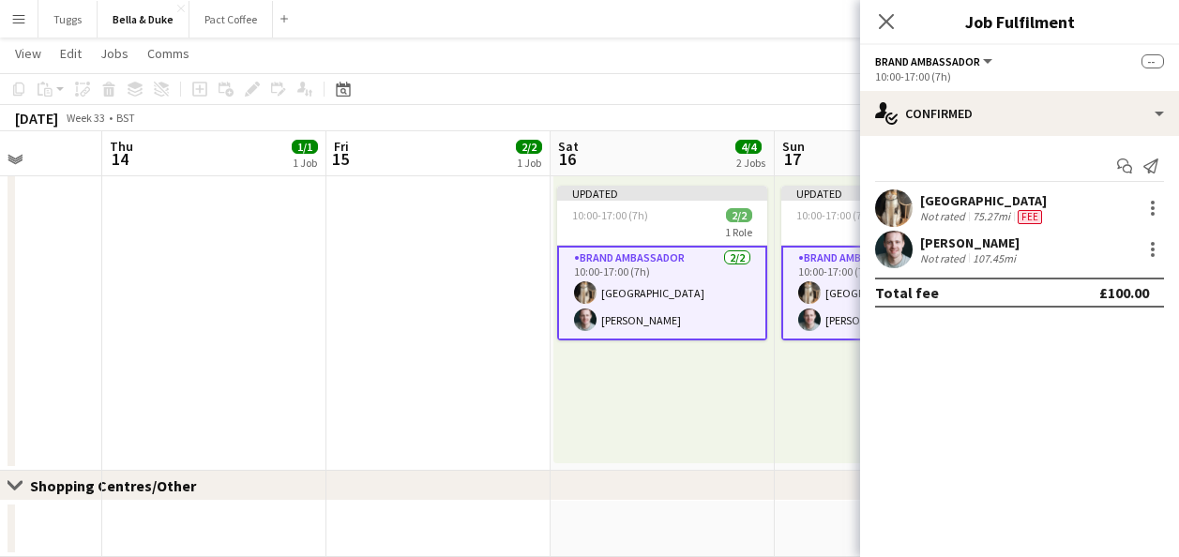
scroll to position [0, 0]
click at [895, 19] on icon "Close pop-in" at bounding box center [886, 21] width 18 height 18
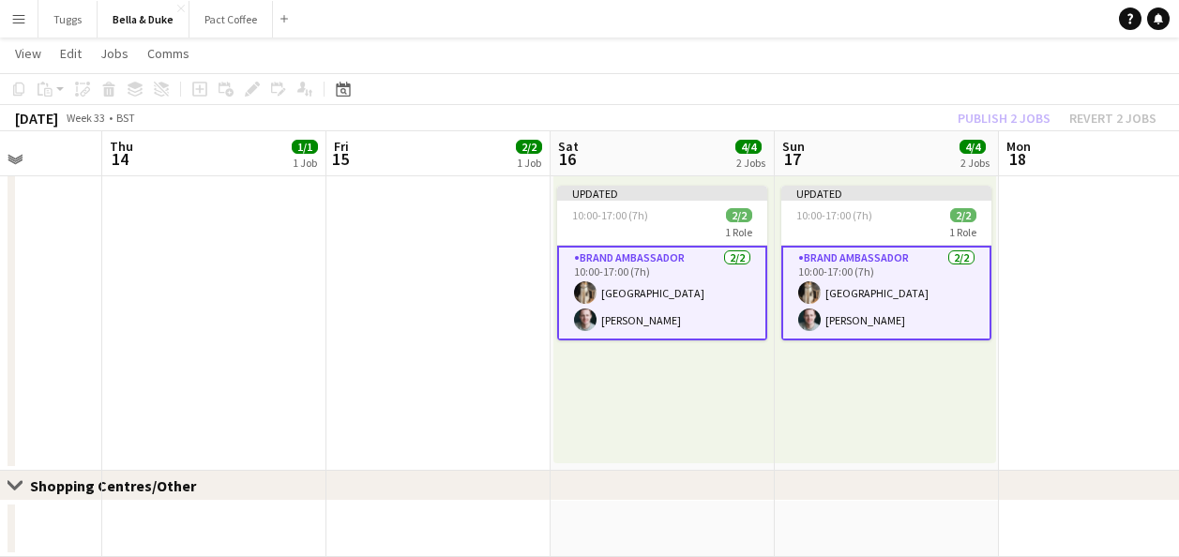
click at [868, 378] on div "Updated 10:00-17:00 (7h) 2/2 1 Role Brand Ambassador [DATE] 10:00-17:00 (7h) [P…" at bounding box center [885, 319] width 221 height 287
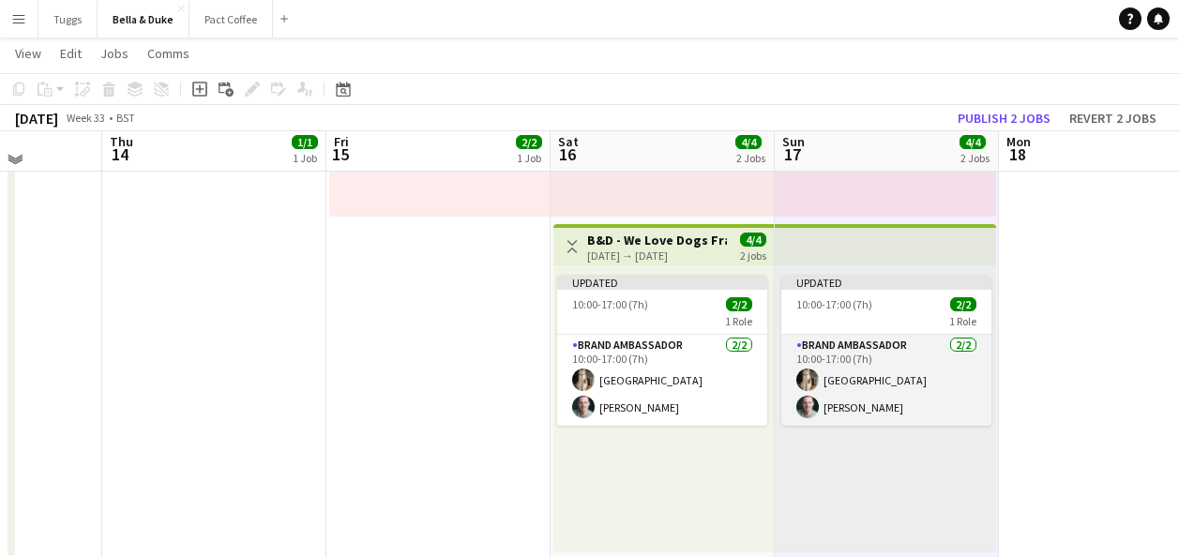
scroll to position [411, 0]
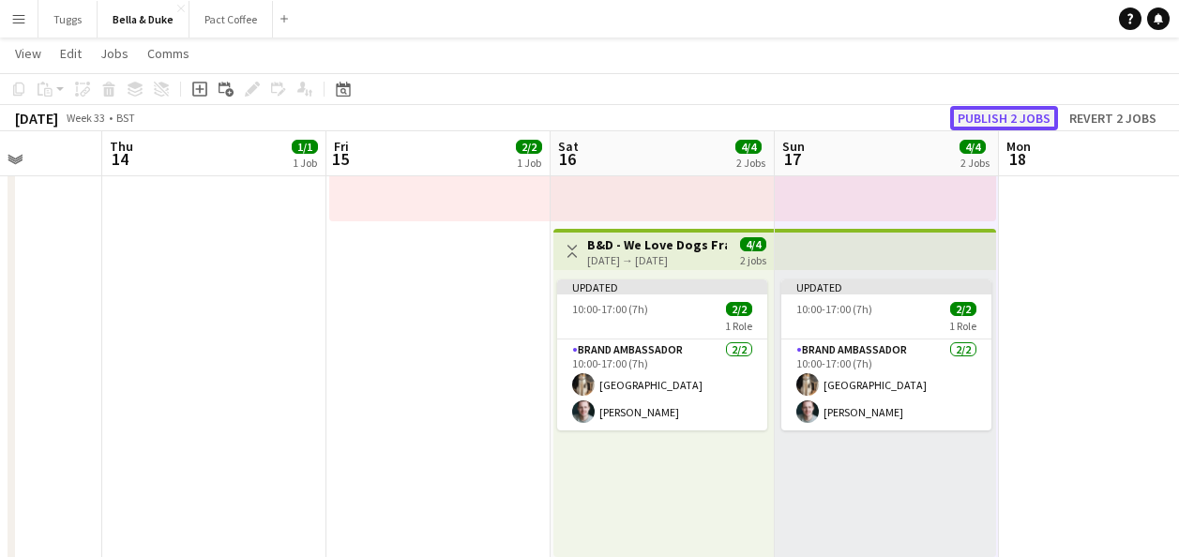
click at [1016, 107] on button "Publish 2 jobs" at bounding box center [1004, 118] width 108 height 24
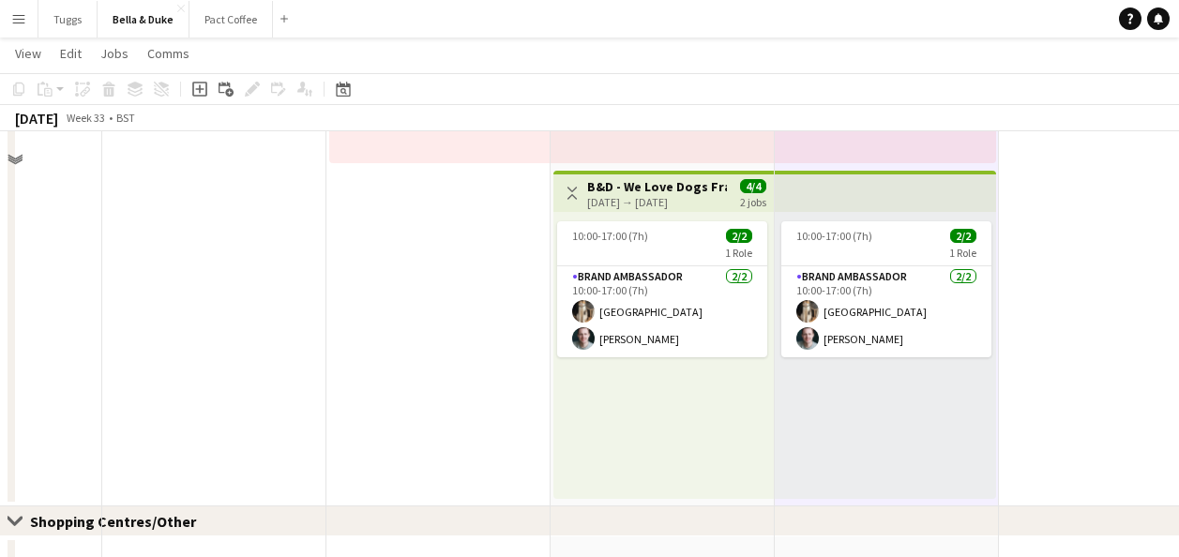
scroll to position [0, 0]
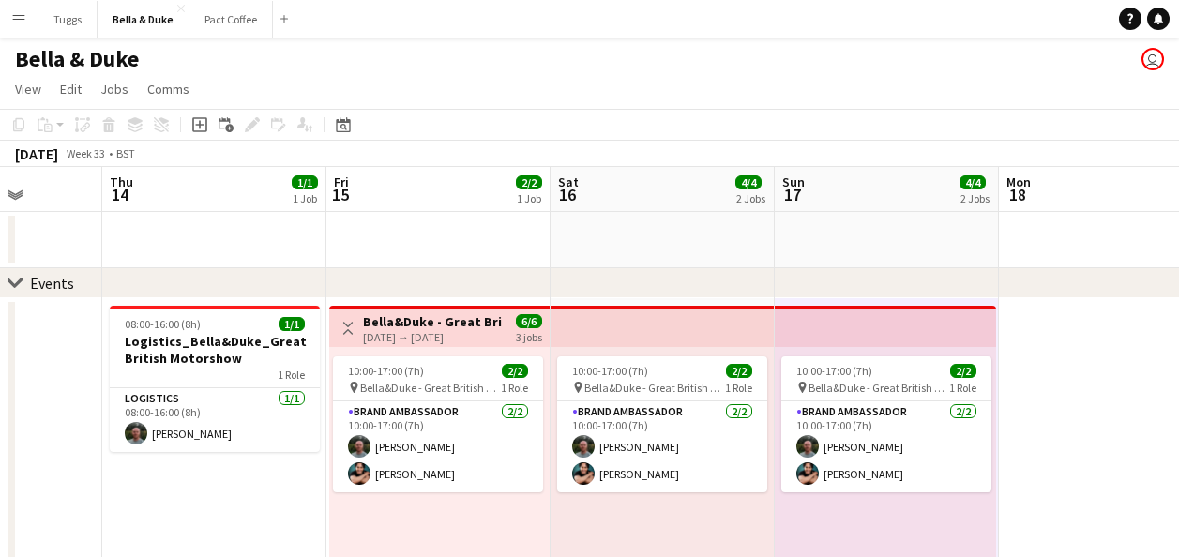
drag, startPoint x: 878, startPoint y: 268, endPoint x: 578, endPoint y: 277, distance: 300.3
click at [578, 277] on div "chevron-right Events" at bounding box center [589, 283] width 1179 height 30
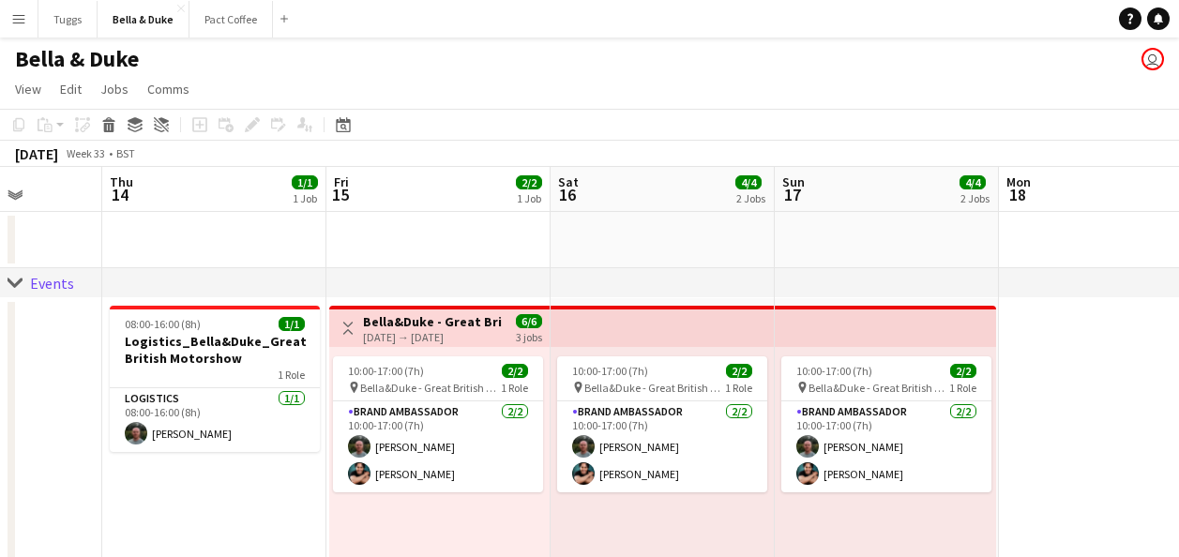
click at [355, 124] on div "Date picker [DATE] [DATE] [DATE] M [DATE] T [DATE] W [DATE] T [DATE] F [DATE] S…" at bounding box center [337, 125] width 42 height 23
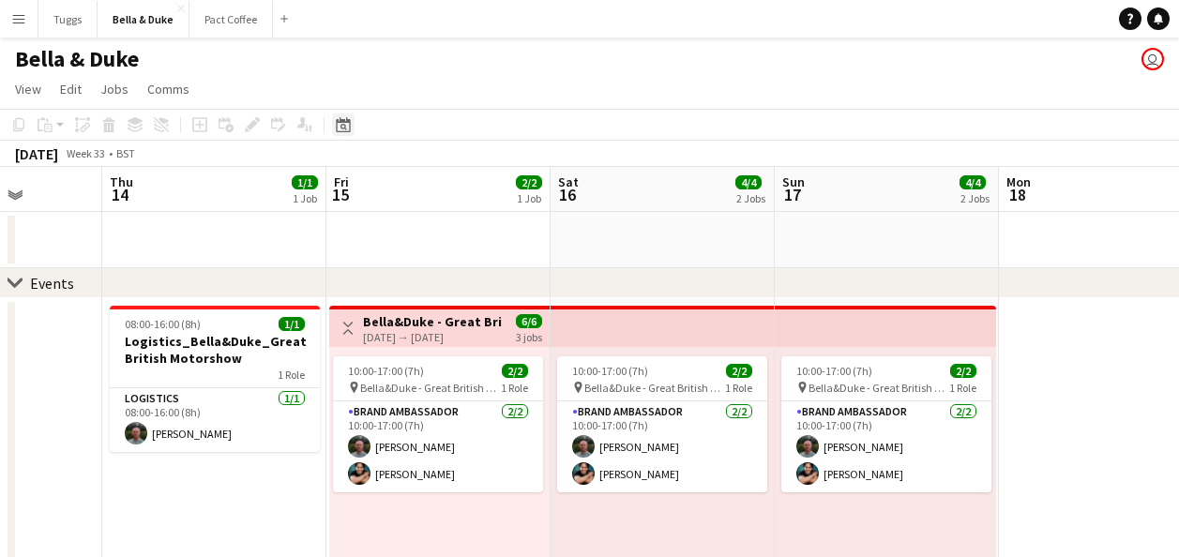
click at [334, 119] on div "Date picker" at bounding box center [343, 125] width 23 height 23
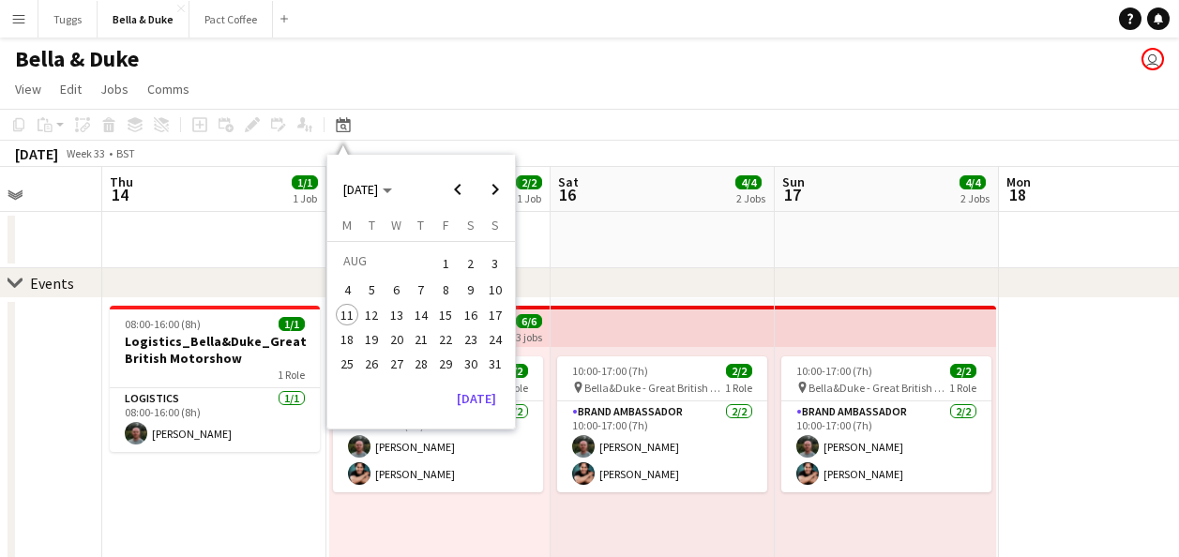
click at [493, 335] on span "24" at bounding box center [495, 339] width 23 height 23
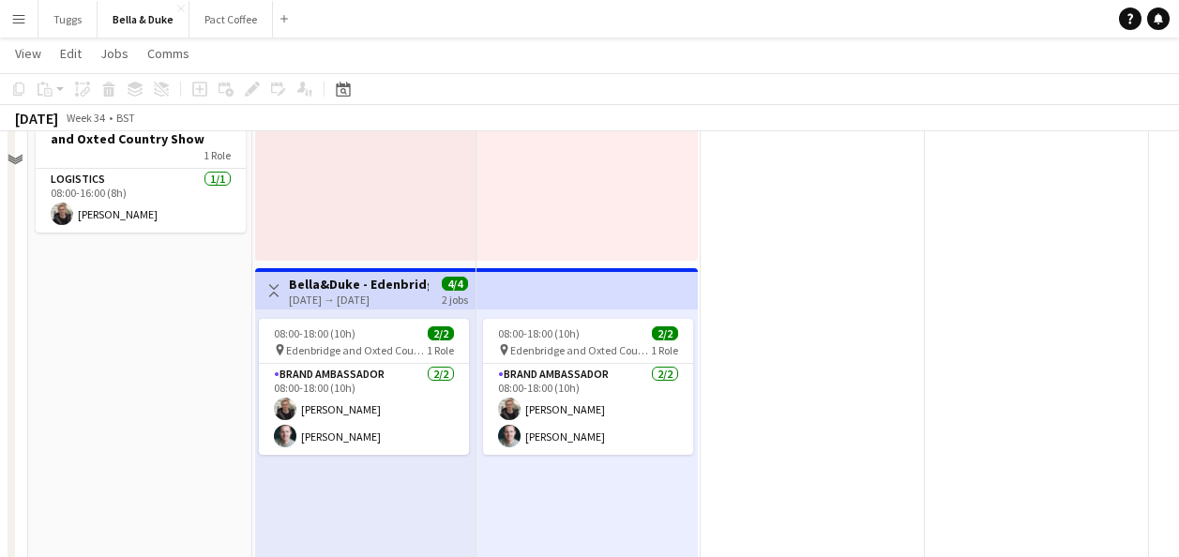
scroll to position [90, 0]
